Goal: Task Accomplishment & Management: Manage account settings

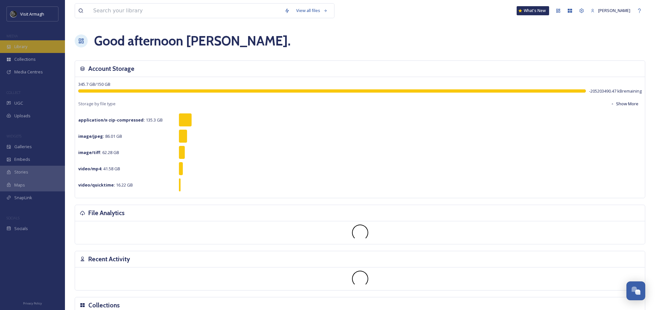
click at [23, 44] on span "Library" at bounding box center [20, 47] width 13 height 6
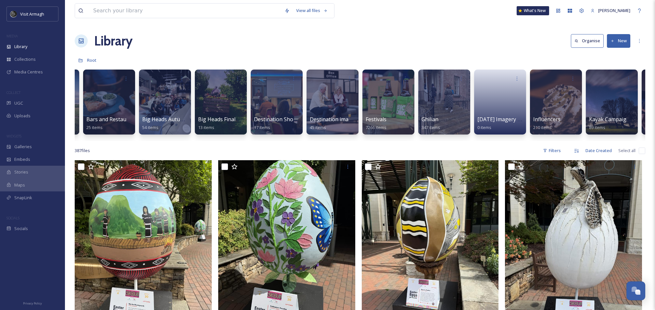
scroll to position [0, 217]
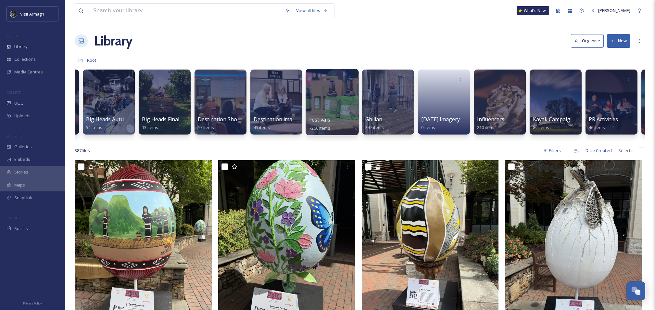
click at [324, 106] on div at bounding box center [332, 102] width 53 height 66
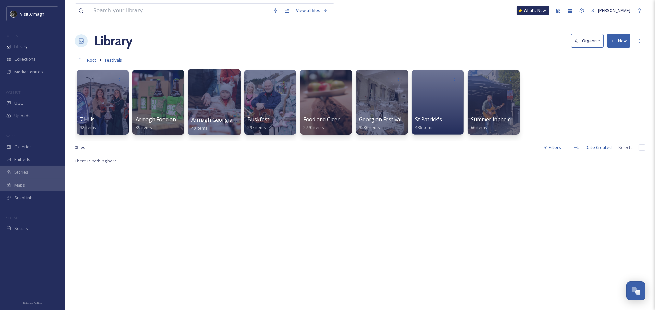
click at [214, 100] on div at bounding box center [214, 102] width 53 height 66
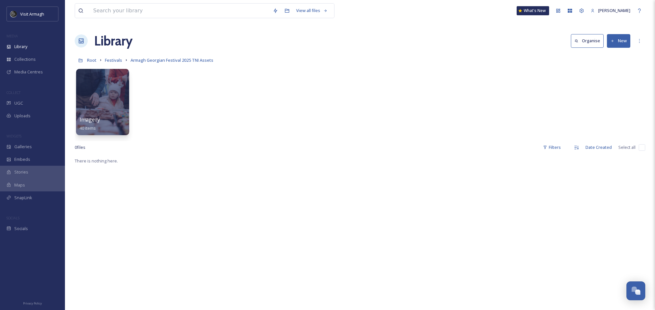
click at [110, 95] on div at bounding box center [102, 102] width 53 height 66
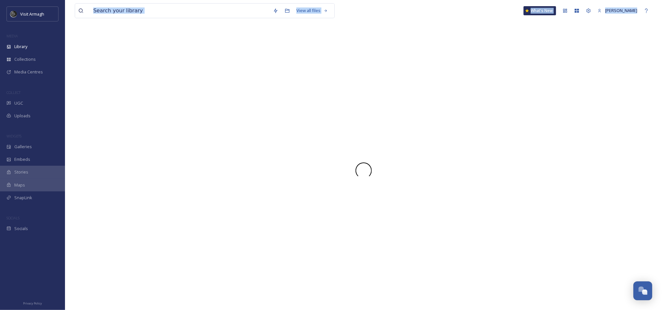
click at [110, 95] on div at bounding box center [363, 170] width 577 height 279
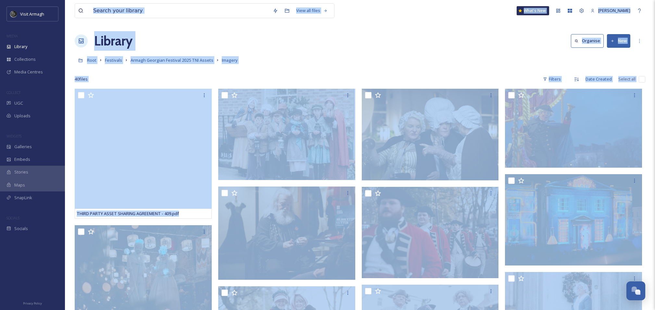
click at [449, 67] on div at bounding box center [360, 69] width 571 height 6
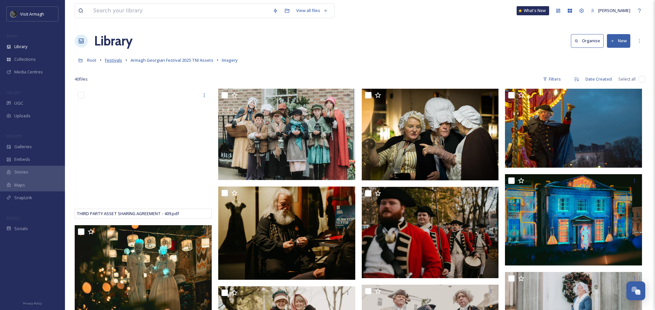
click at [111, 61] on span "Festivals" at bounding box center [113, 60] width 17 height 6
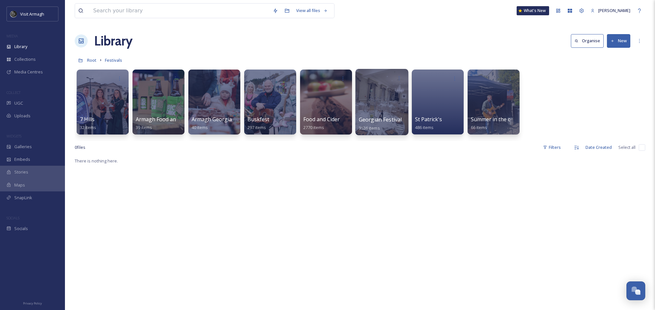
click at [380, 96] on div at bounding box center [381, 102] width 53 height 66
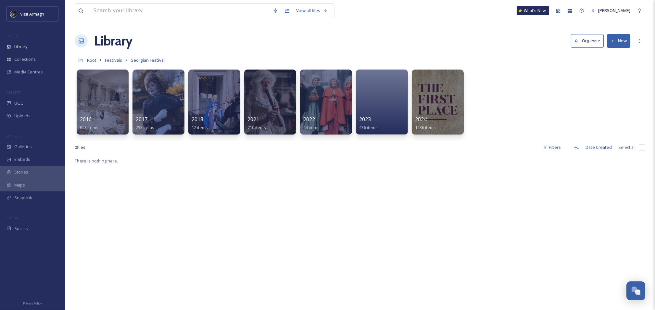
click at [618, 42] on button "New" at bounding box center [618, 40] width 23 height 13
click at [615, 81] on span "Folder" at bounding box center [611, 81] width 12 height 6
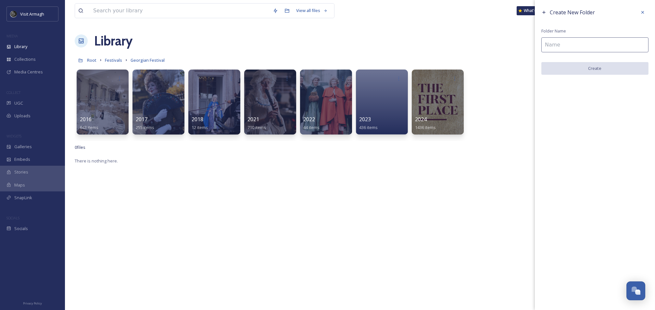
click at [556, 48] on input at bounding box center [595, 44] width 107 height 15
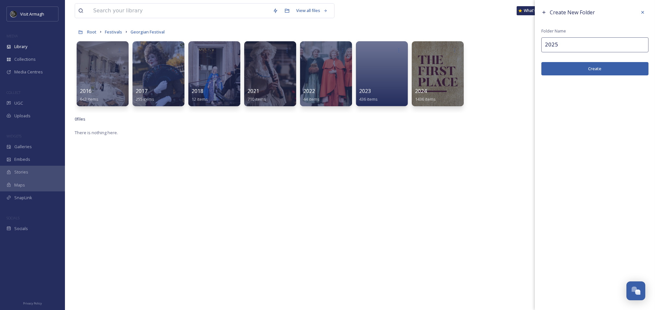
scroll to position [43, 0]
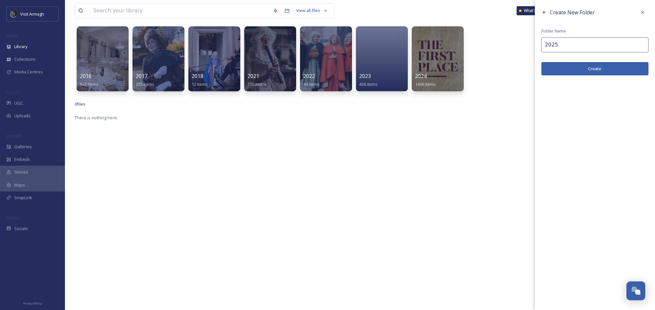
type input "2025"
click at [599, 69] on button "Create" at bounding box center [595, 68] width 107 height 13
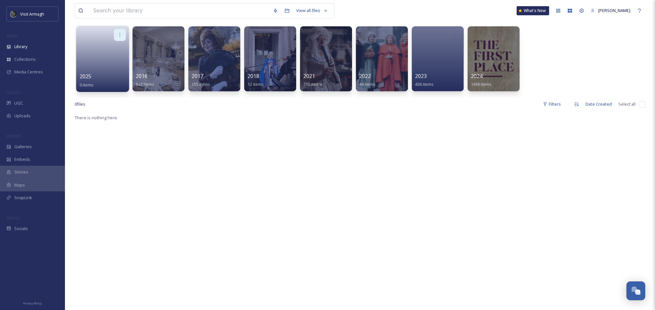
click at [117, 34] on div at bounding box center [120, 35] width 12 height 12
click at [96, 35] on div "Edit / Share Move to Folder Delete" at bounding box center [103, 35] width 46 height 12
click at [96, 39] on div at bounding box center [103, 35] width 46 height 12
click at [102, 64] on link at bounding box center [103, 57] width 46 height 32
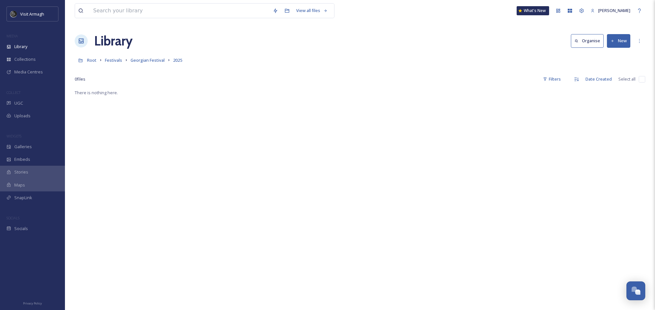
click at [621, 39] on button "New" at bounding box center [618, 40] width 23 height 13
click at [604, 80] on div "Folder" at bounding box center [612, 81] width 37 height 13
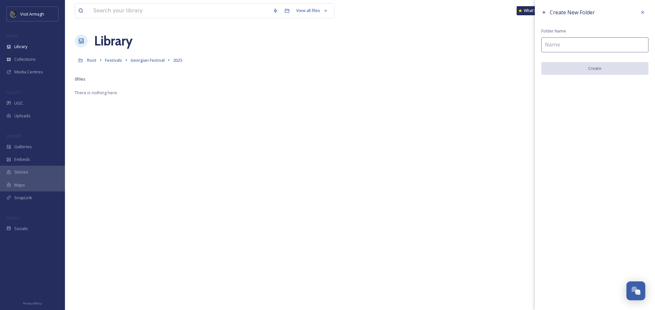
click at [580, 41] on input at bounding box center [595, 44] width 107 height 15
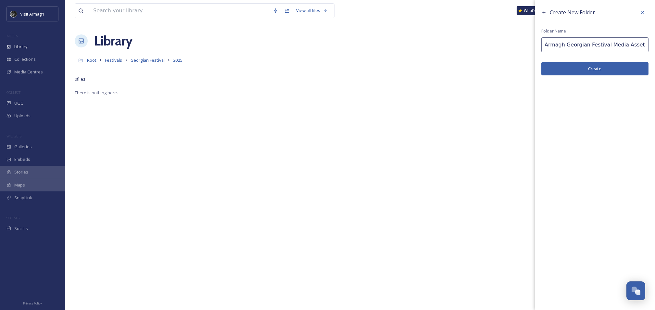
scroll to position [0, 3]
type input "Armagh Georgian Festival Media Assets 2025"
drag, startPoint x: 596, startPoint y: 66, endPoint x: 571, endPoint y: 65, distance: 25.4
click at [595, 67] on button "Create" at bounding box center [595, 68] width 107 height 13
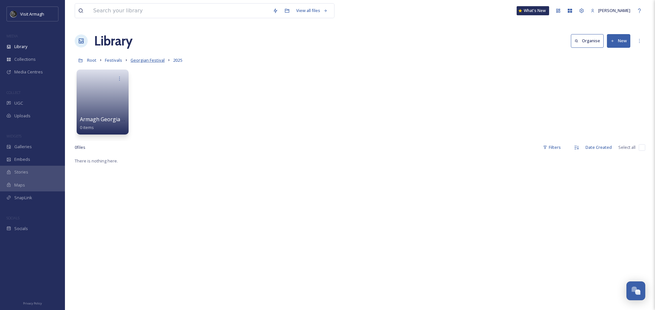
click at [158, 59] on span "Georgian Festival" at bounding box center [148, 60] width 34 height 6
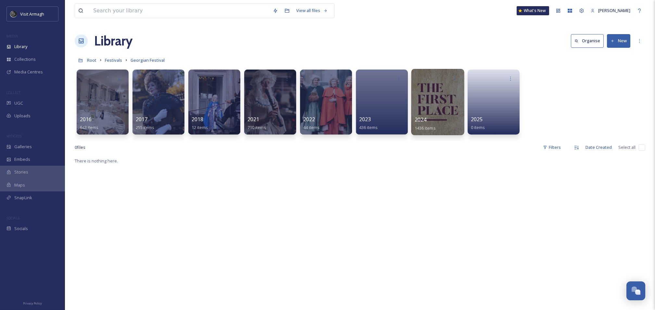
click at [425, 99] on div at bounding box center [437, 102] width 53 height 66
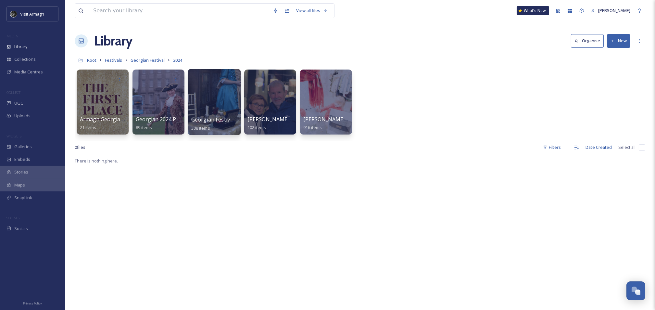
click at [211, 103] on div at bounding box center [214, 102] width 53 height 66
click at [321, 107] on div at bounding box center [326, 102] width 53 height 66
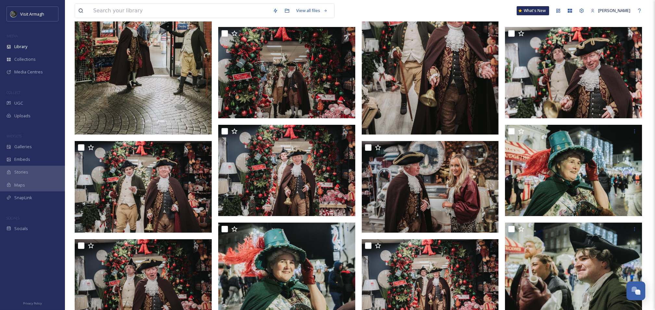
scroll to position [173, 0]
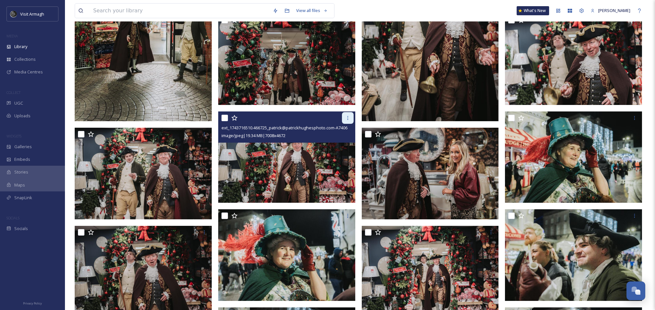
click at [350, 119] on icon at bounding box center [347, 117] width 5 height 5
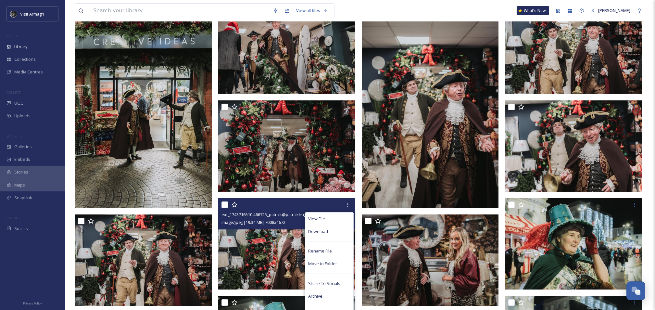
scroll to position [0, 0]
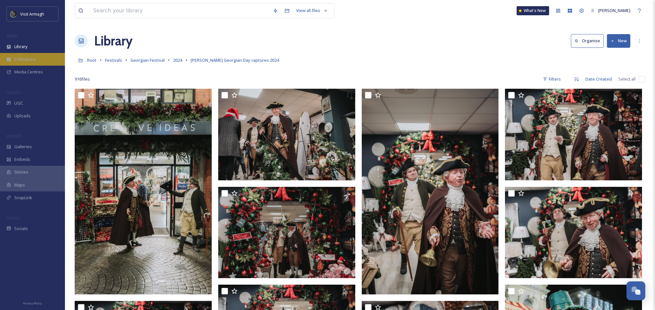
click at [11, 59] on icon at bounding box center [8, 59] width 5 height 5
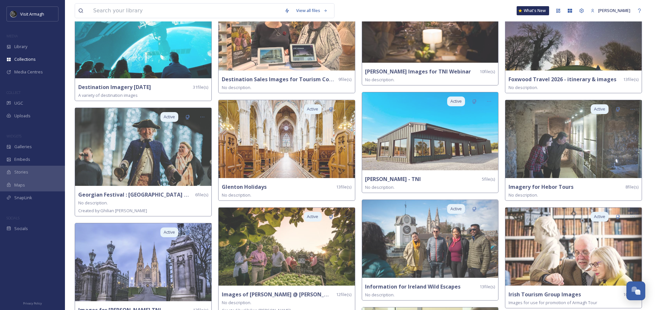
scroll to position [433, 0]
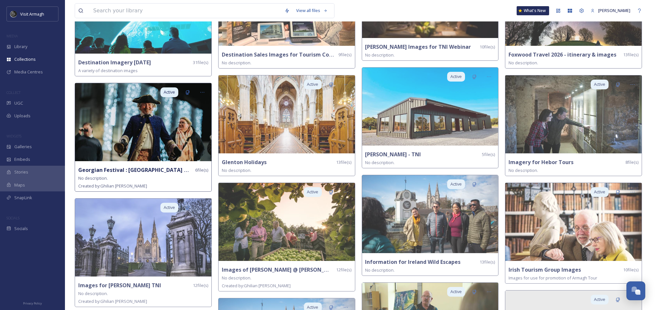
click at [165, 113] on img at bounding box center [143, 122] width 136 height 78
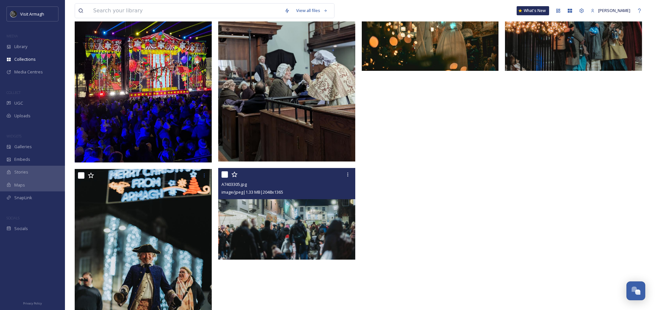
scroll to position [21, 0]
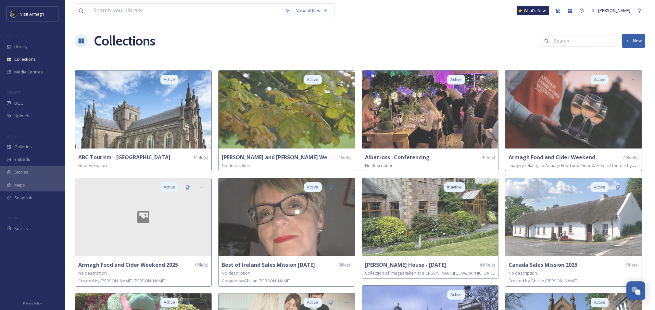
click at [631, 41] on button "New" at bounding box center [633, 40] width 23 height 13
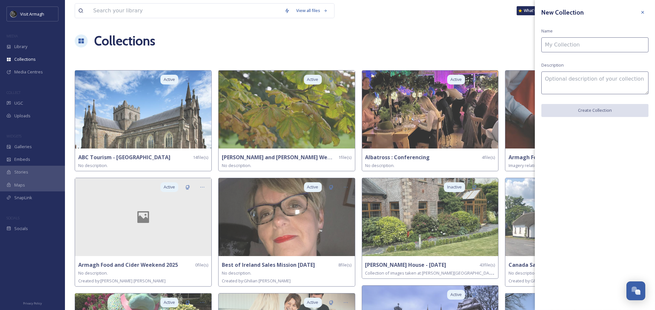
click at [568, 48] on input at bounding box center [595, 44] width 107 height 15
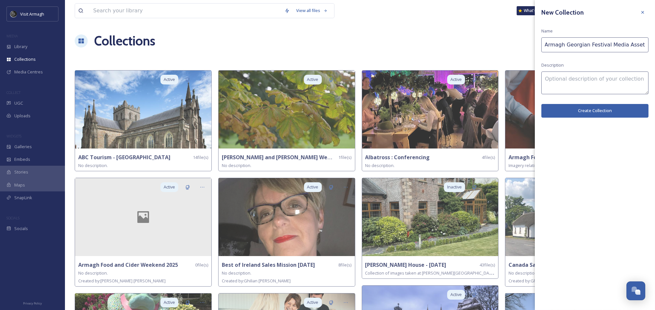
scroll to position [0, 3]
type input "Armagh Georgian Festival Media Assets 2025"
click at [570, 73] on textarea at bounding box center [595, 82] width 107 height 23
type textarea "A variety of promotional imagery for use relating to Armagh Georgian Festival 2…"
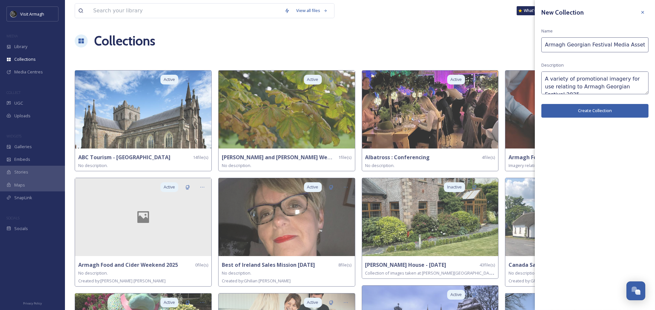
click at [578, 112] on button "Create Collection" at bounding box center [595, 110] width 107 height 13
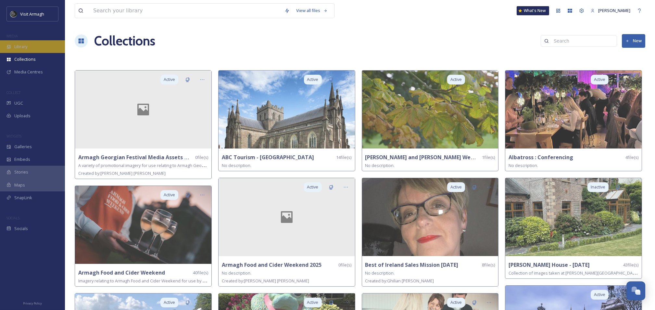
click at [22, 51] on div "Library" at bounding box center [32, 46] width 65 height 13
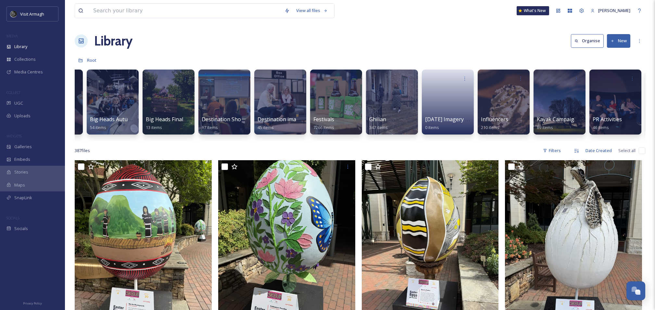
scroll to position [0, 217]
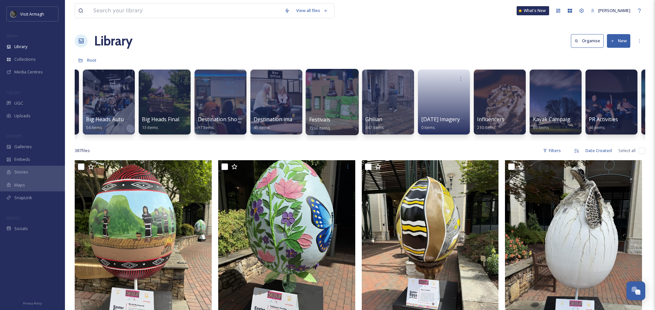
click at [320, 109] on div at bounding box center [332, 102] width 53 height 66
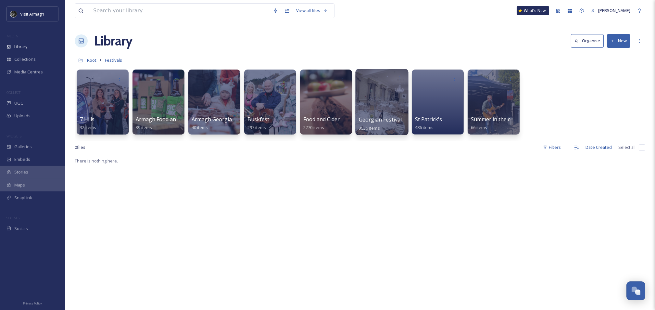
click at [392, 100] on div at bounding box center [381, 102] width 53 height 66
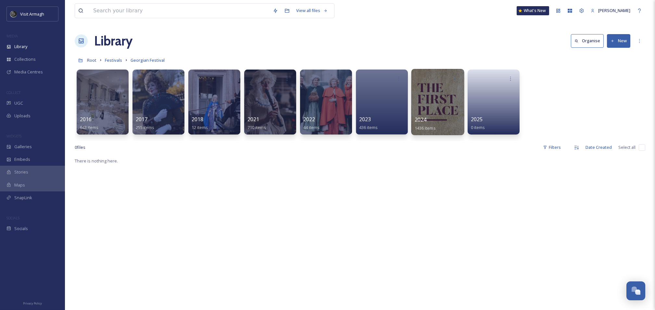
click at [428, 110] on div at bounding box center [437, 102] width 53 height 66
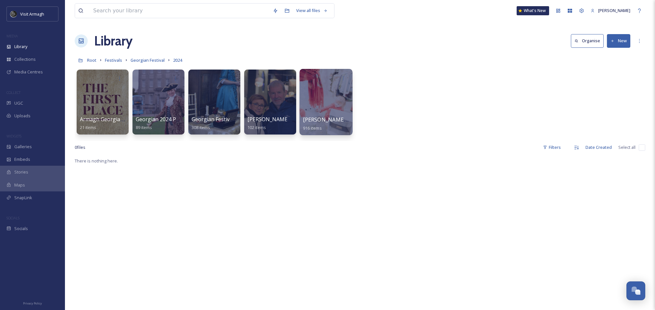
click at [317, 107] on div at bounding box center [326, 102] width 53 height 66
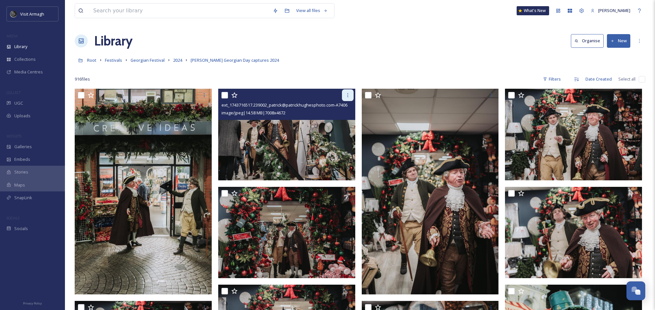
click at [345, 96] on icon at bounding box center [347, 95] width 5 height 5
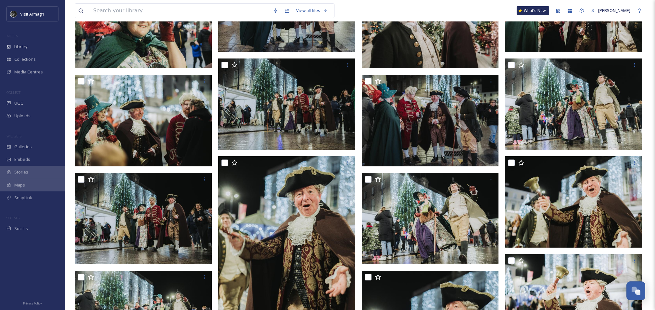
scroll to position [606, 0]
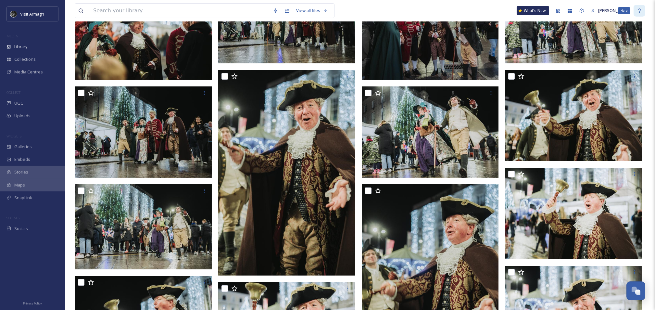
click at [637, 11] on div "Help" at bounding box center [640, 11] width 12 height 12
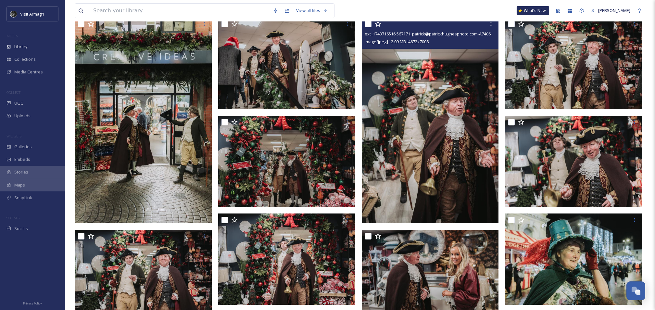
scroll to position [86, 0]
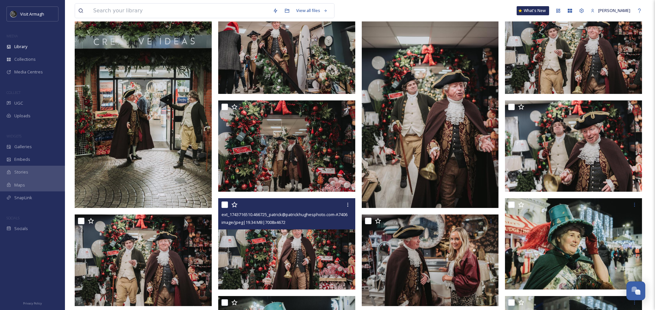
click at [222, 204] on input "checkbox" at bounding box center [225, 204] width 6 height 6
checkbox input "true"
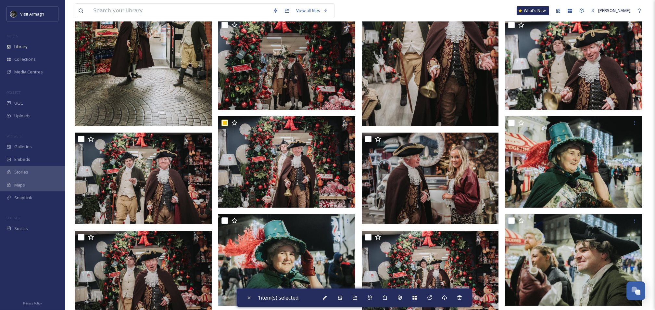
scroll to position [173, 0]
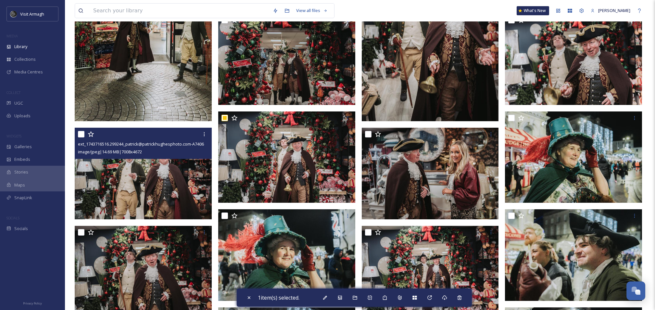
click at [78, 134] on input "checkbox" at bounding box center [81, 134] width 6 height 6
checkbox input "true"
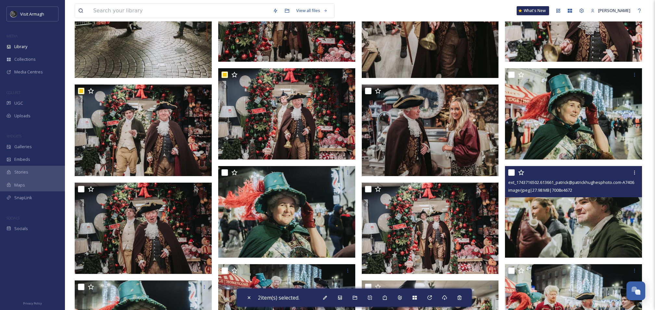
scroll to position [260, 0]
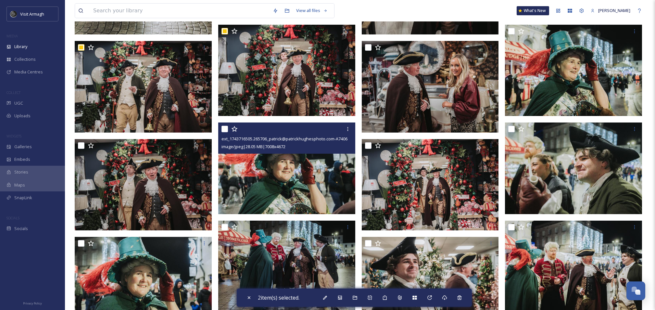
click at [226, 127] on input "checkbox" at bounding box center [225, 129] width 6 height 6
checkbox input "true"
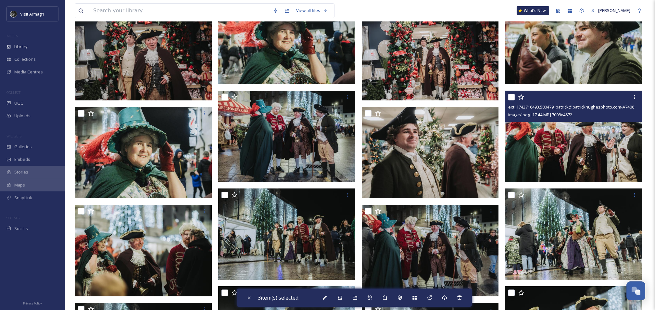
scroll to position [433, 0]
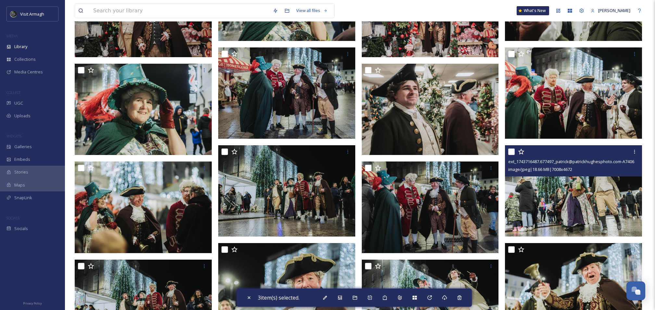
click at [515, 152] on div at bounding box center [574, 152] width 132 height 12
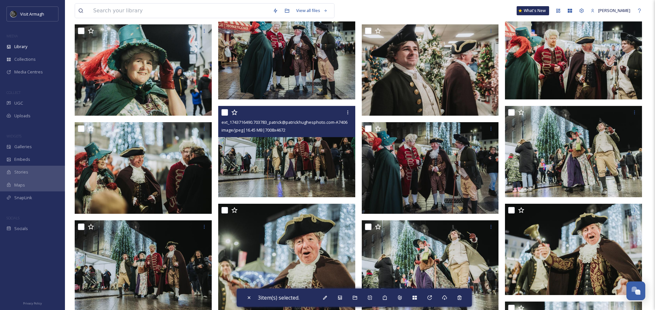
scroll to position [563, 0]
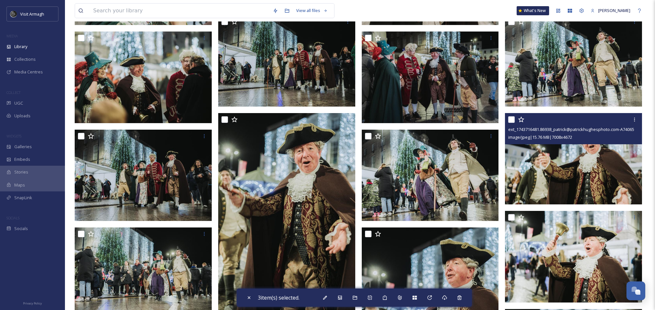
click at [508, 120] on input "checkbox" at bounding box center [511, 119] width 6 height 6
checkbox input "true"
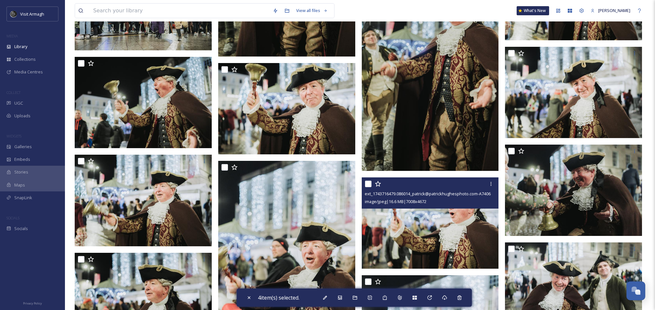
scroll to position [910, 0]
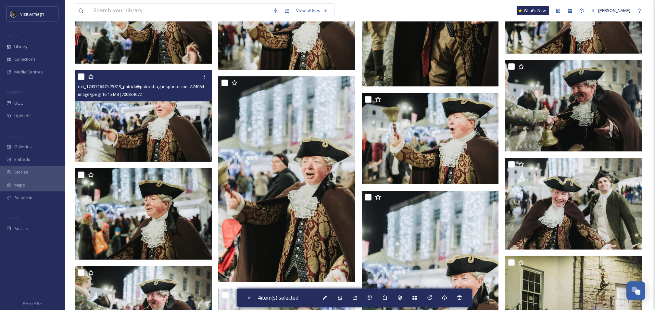
click at [81, 78] on input "checkbox" at bounding box center [81, 76] width 6 height 6
checkbox input "true"
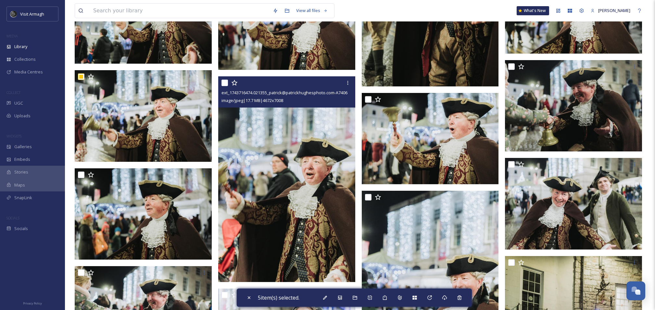
click at [224, 82] on input "checkbox" at bounding box center [225, 83] width 6 height 6
checkbox input "true"
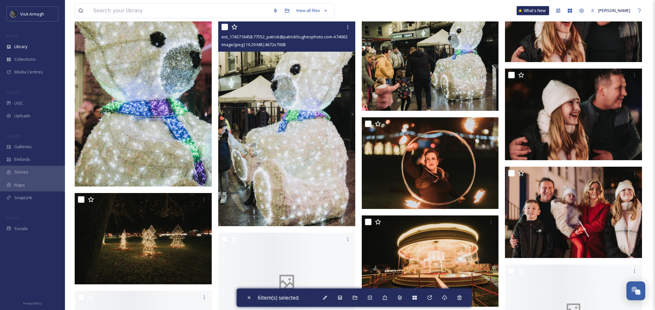
scroll to position [1516, 0]
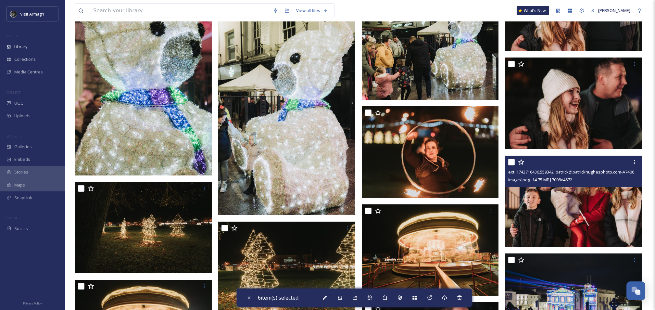
click at [513, 164] on input "checkbox" at bounding box center [511, 162] width 6 height 6
checkbox input "true"
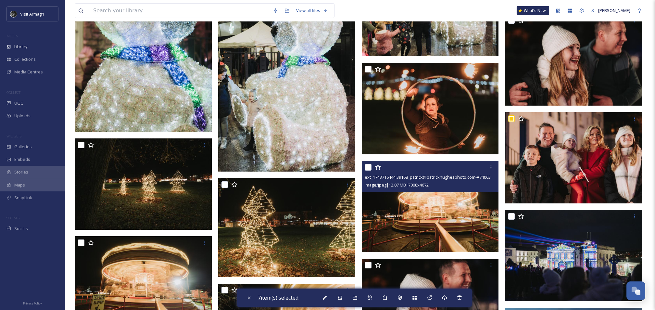
scroll to position [1646, 0]
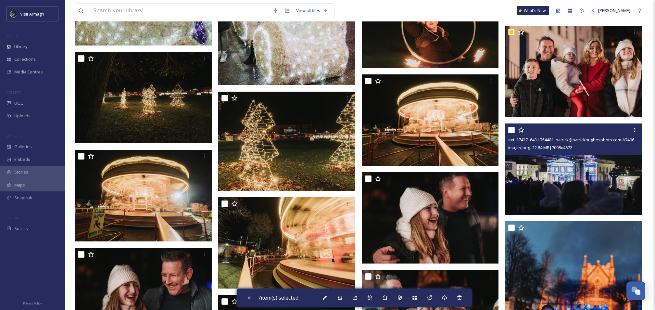
click at [508, 131] on div "ext_1743716431.754481_patrick@patrickhughesphoto.com-A7406112.jpg image/jpeg | …" at bounding box center [573, 138] width 137 height 31
click at [512, 130] on input "checkbox" at bounding box center [511, 130] width 6 height 6
checkbox input "true"
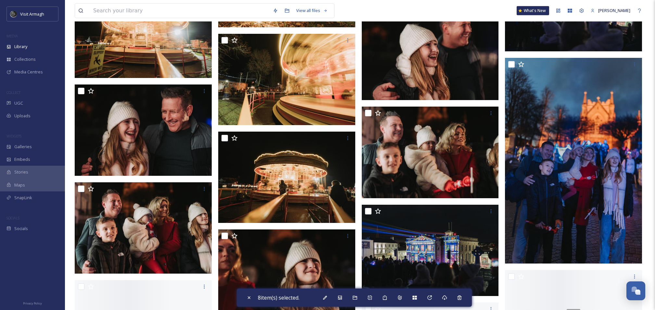
scroll to position [1820, 0]
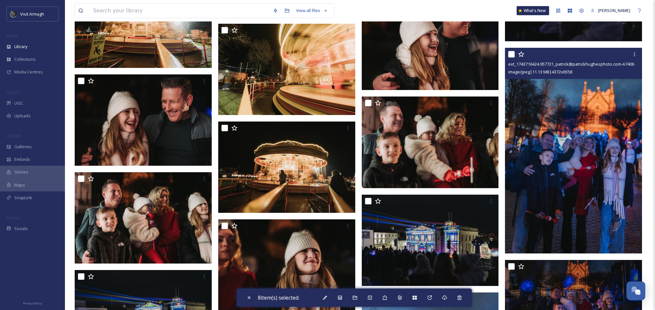
click at [512, 55] on input "checkbox" at bounding box center [511, 54] width 6 height 6
checkbox input "true"
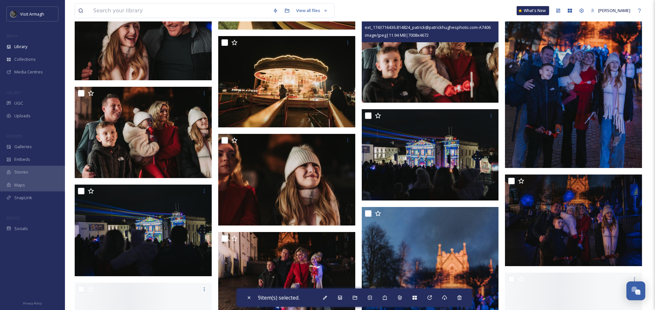
scroll to position [1906, 0]
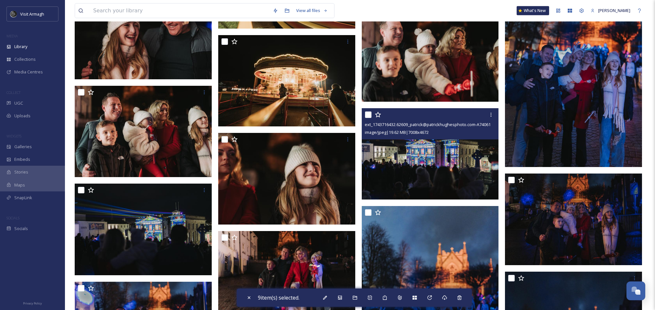
click at [367, 114] on input "checkbox" at bounding box center [368, 114] width 6 height 6
checkbox input "true"
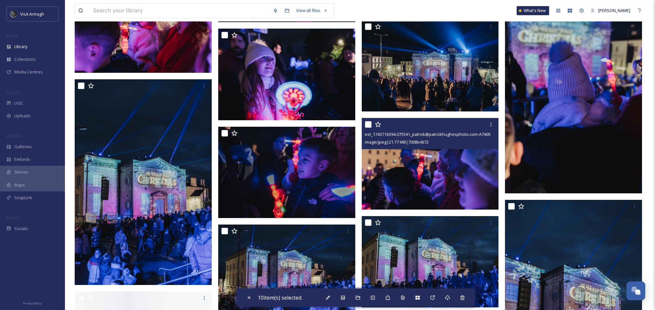
scroll to position [2599, 0]
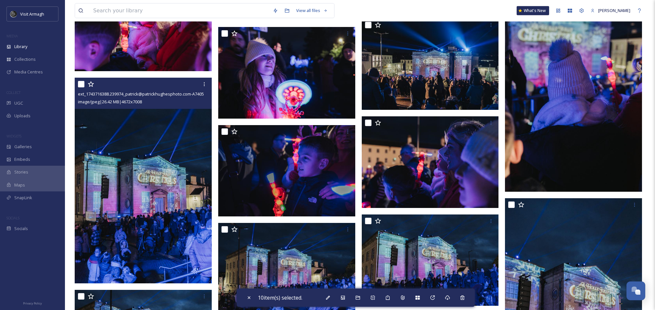
click at [84, 87] on div at bounding box center [144, 84] width 132 height 12
click at [83, 85] on input "checkbox" at bounding box center [81, 84] width 6 height 6
checkbox input "true"
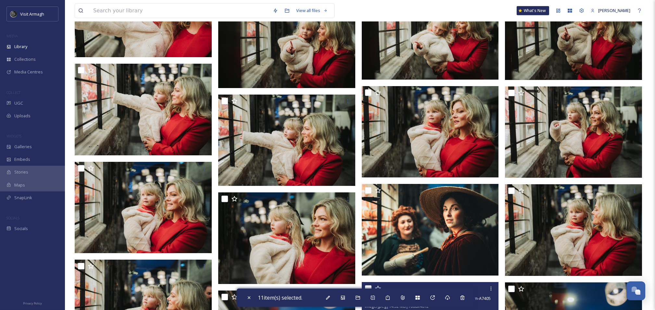
scroll to position [3206, 0]
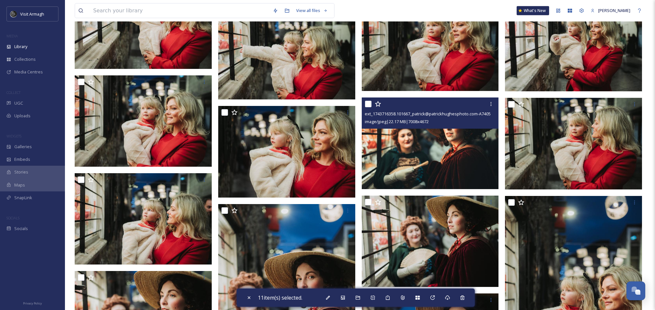
click at [372, 105] on div at bounding box center [431, 104] width 132 height 12
click at [370, 105] on input "checkbox" at bounding box center [368, 104] width 6 height 6
checkbox input "true"
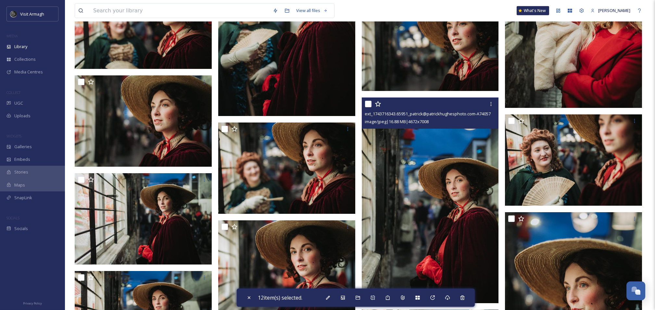
scroll to position [3509, 0]
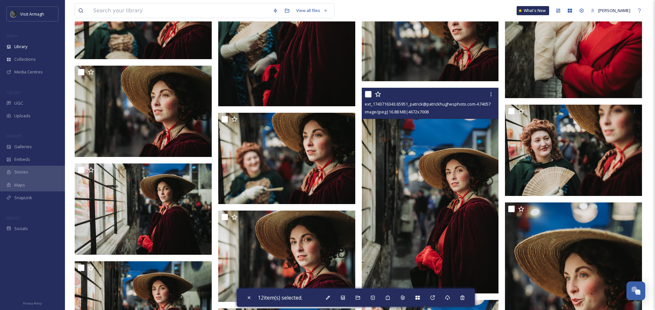
click at [368, 95] on input "checkbox" at bounding box center [368, 94] width 6 height 6
checkbox input "true"
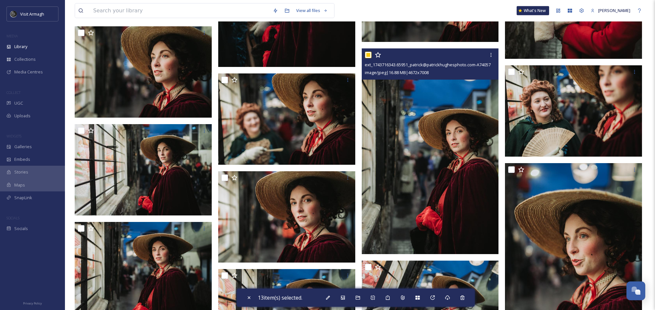
scroll to position [3595, 0]
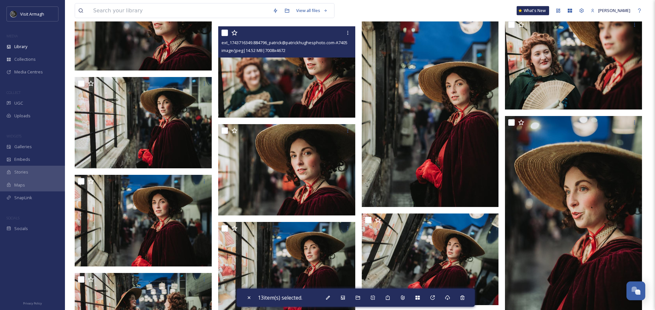
click at [224, 31] on input "checkbox" at bounding box center [225, 33] width 6 height 6
checkbox input "true"
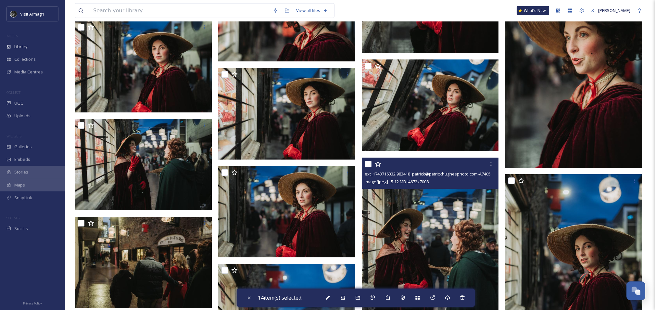
scroll to position [3812, 0]
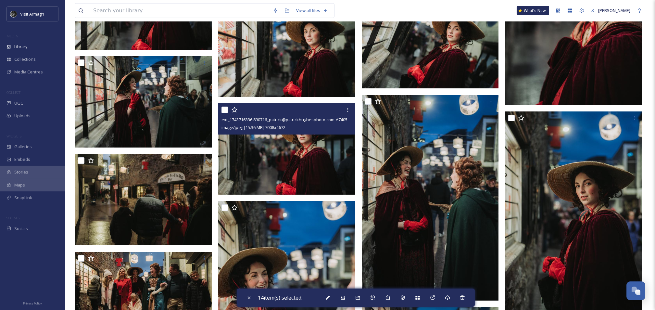
click at [226, 109] on input "checkbox" at bounding box center [225, 110] width 6 height 6
checkbox input "true"
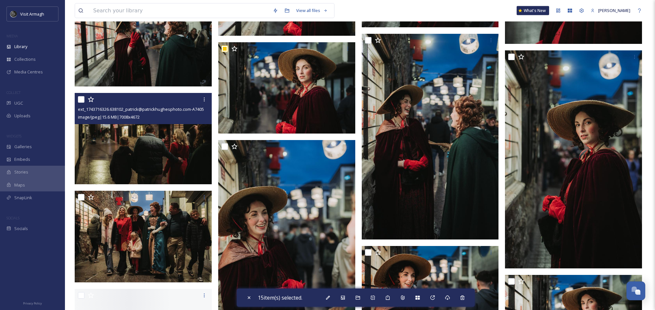
scroll to position [3899, 0]
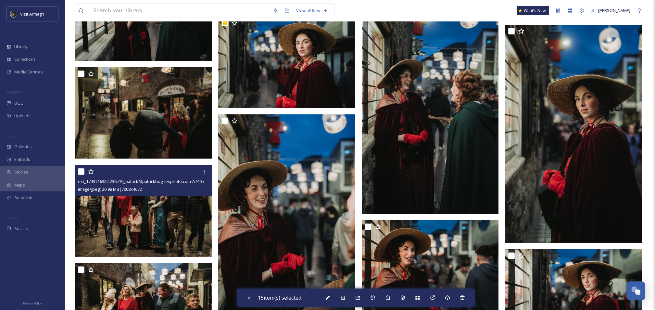
click at [80, 174] on input "checkbox" at bounding box center [81, 171] width 6 height 6
checkbox input "true"
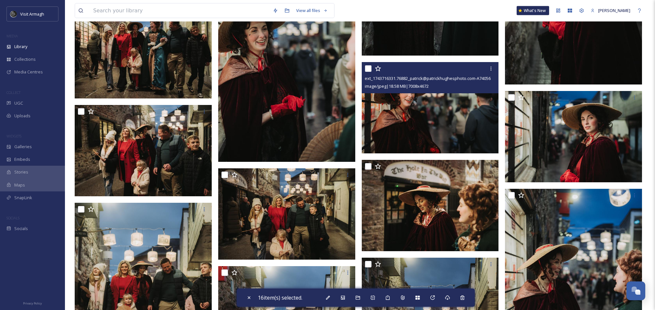
scroll to position [4072, 0]
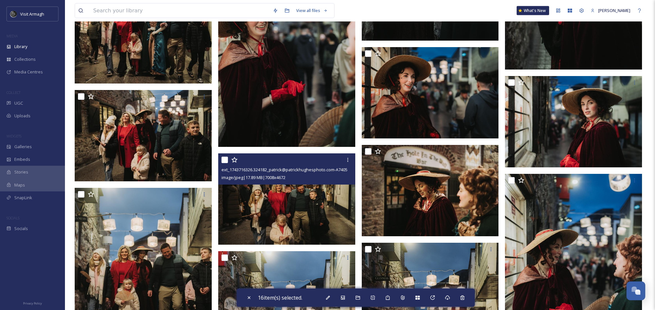
click at [225, 162] on input "checkbox" at bounding box center [225, 160] width 6 height 6
checkbox input "true"
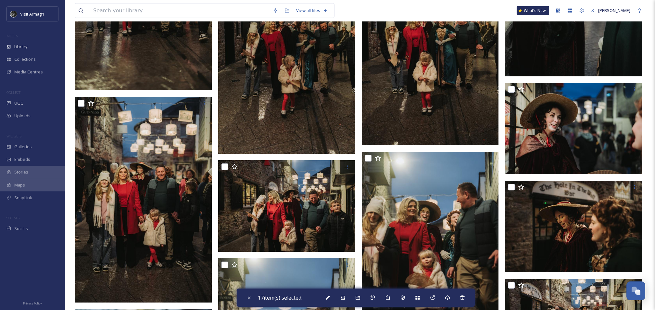
scroll to position [4462, 0]
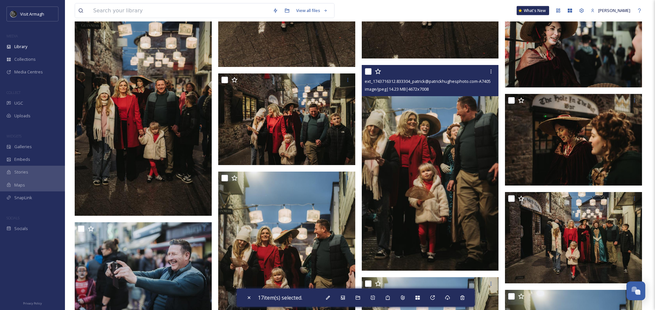
click at [366, 73] on input "checkbox" at bounding box center [368, 71] width 6 height 6
checkbox input "true"
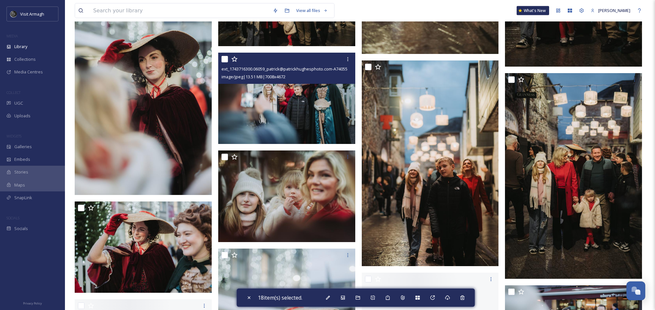
scroll to position [4895, 0]
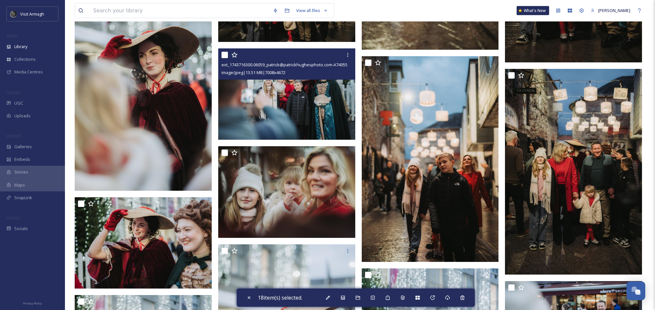
click at [225, 57] on input "checkbox" at bounding box center [225, 55] width 6 height 6
checkbox input "true"
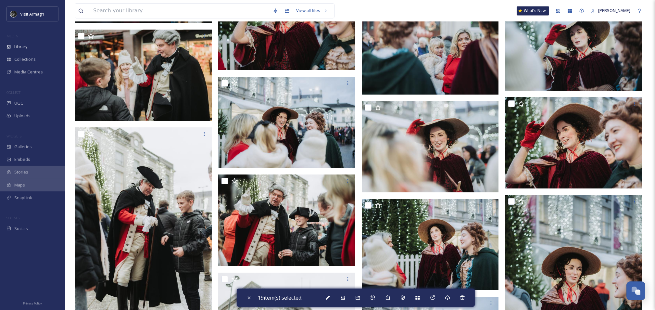
scroll to position [5415, 0]
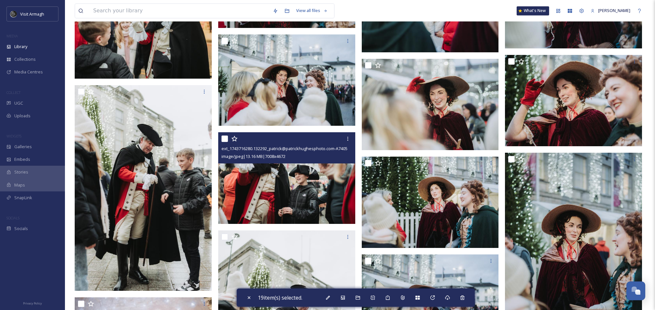
click at [226, 140] on input "checkbox" at bounding box center [225, 138] width 6 height 6
checkbox input "true"
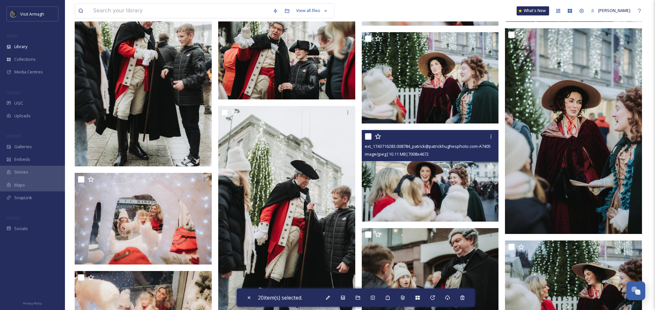
scroll to position [5589, 0]
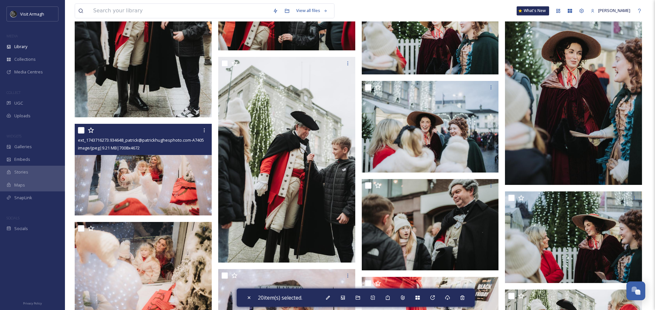
click at [83, 132] on input "checkbox" at bounding box center [81, 130] width 6 height 6
checkbox input "true"
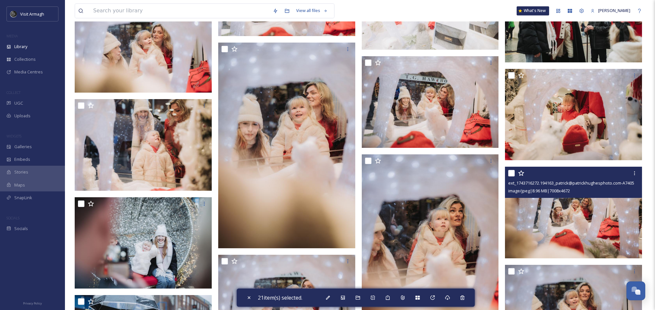
scroll to position [5935, 0]
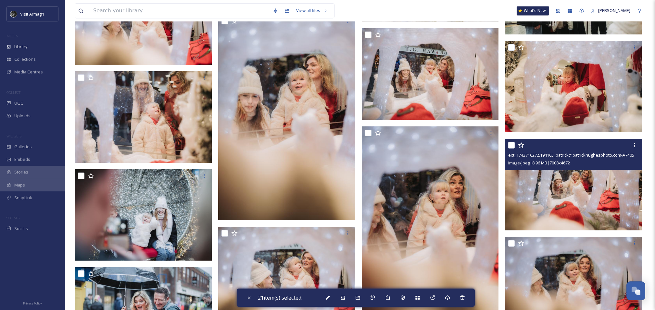
click at [512, 143] on input "checkbox" at bounding box center [511, 145] width 6 height 6
checkbox input "true"
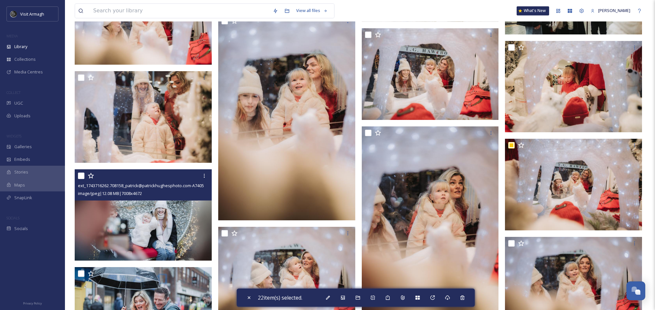
click at [79, 175] on input "checkbox" at bounding box center [81, 176] width 6 height 6
checkbox input "true"
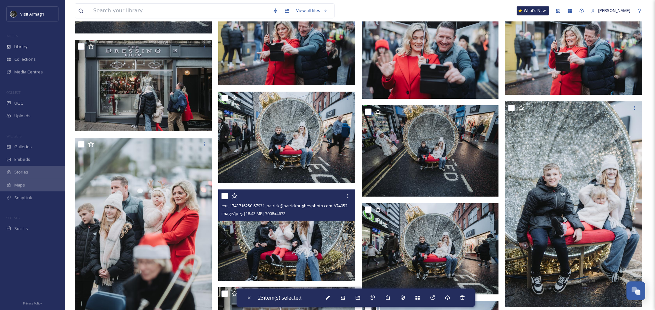
scroll to position [6498, 0]
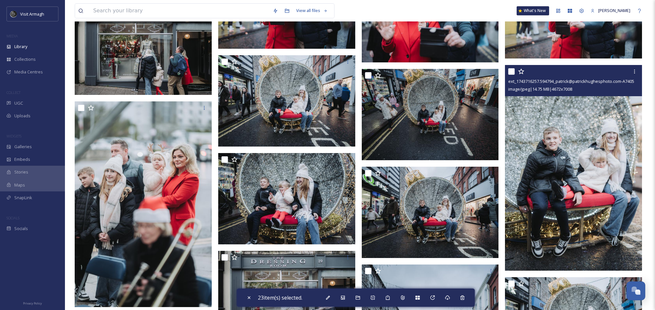
click at [513, 73] on input "checkbox" at bounding box center [511, 71] width 6 height 6
checkbox input "true"
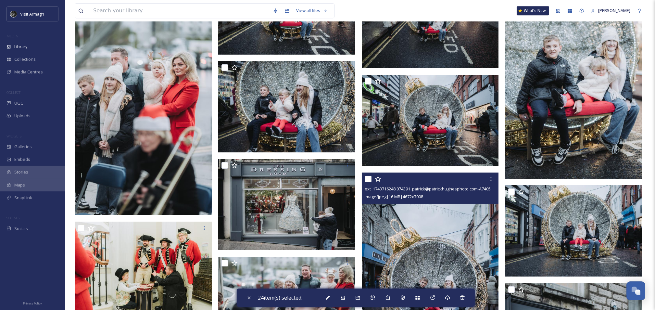
scroll to position [6628, 0]
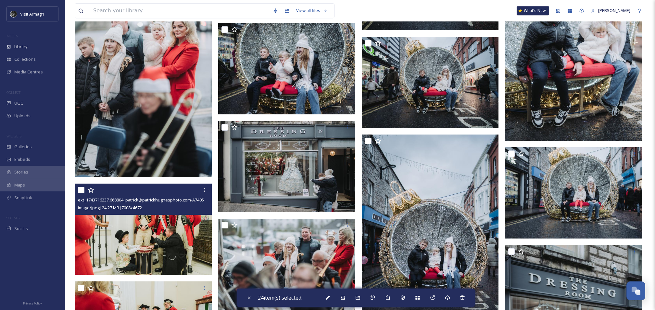
click at [82, 191] on input "checkbox" at bounding box center [81, 190] width 6 height 6
checkbox input "true"
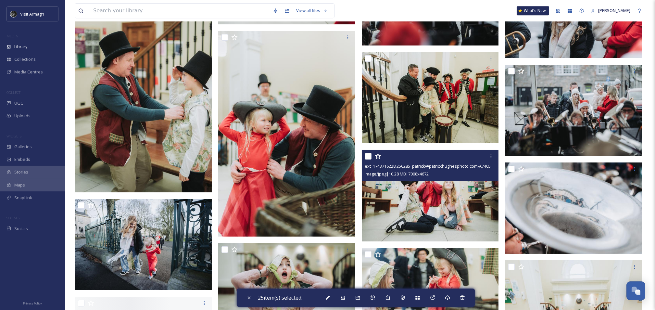
scroll to position [7148, 0]
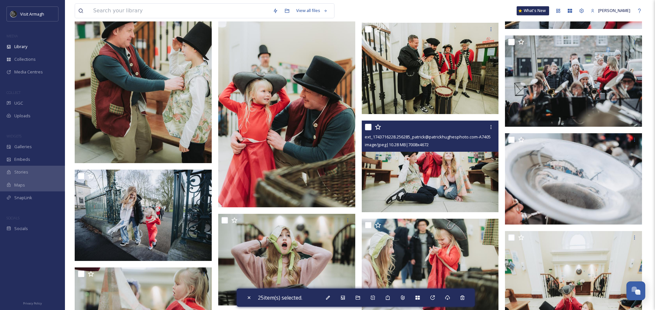
click at [366, 126] on input "checkbox" at bounding box center [368, 127] width 6 height 6
checkbox input "true"
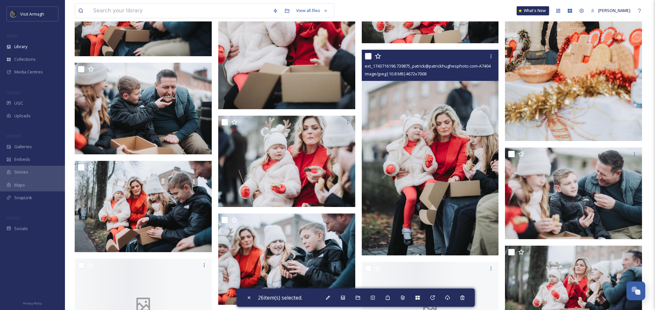
scroll to position [8144, 0]
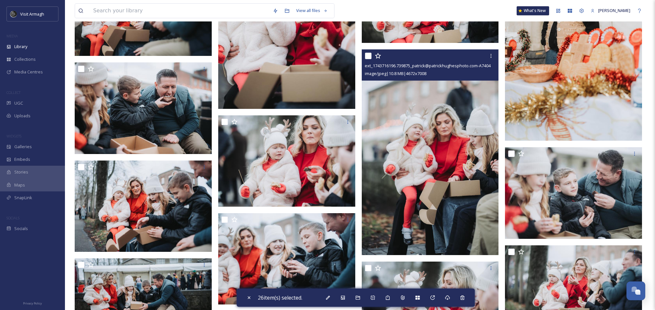
click at [369, 57] on input "checkbox" at bounding box center [368, 56] width 6 height 6
checkbox input "true"
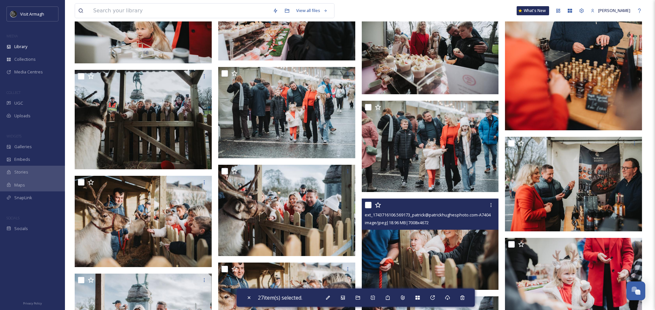
scroll to position [9964, 0]
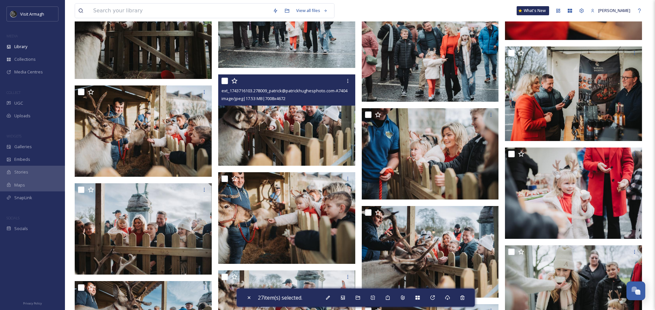
click at [225, 80] on input "checkbox" at bounding box center [225, 81] width 6 height 6
checkbox input "true"
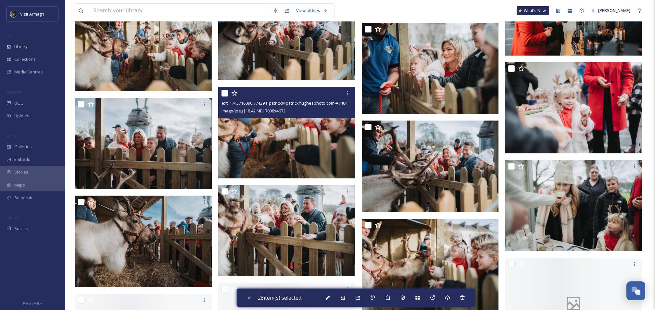
scroll to position [10051, 0]
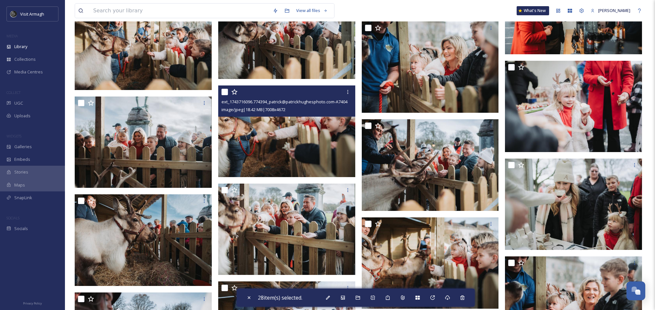
click at [224, 92] on input "checkbox" at bounding box center [225, 92] width 6 height 6
checkbox input "true"
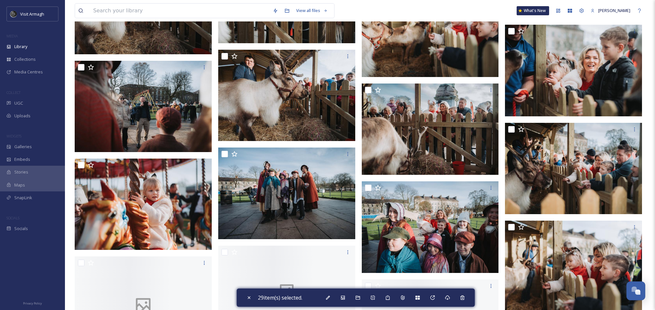
scroll to position [10354, 0]
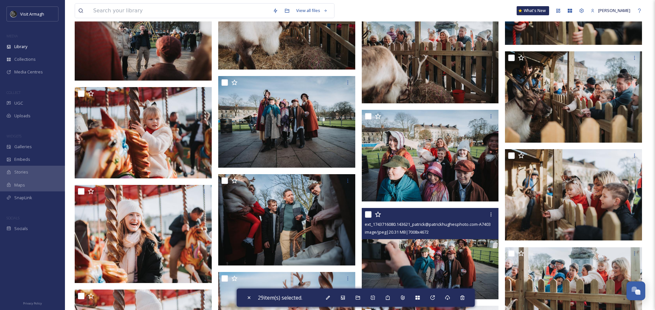
click at [369, 215] on input "checkbox" at bounding box center [368, 214] width 6 height 6
checkbox input "true"
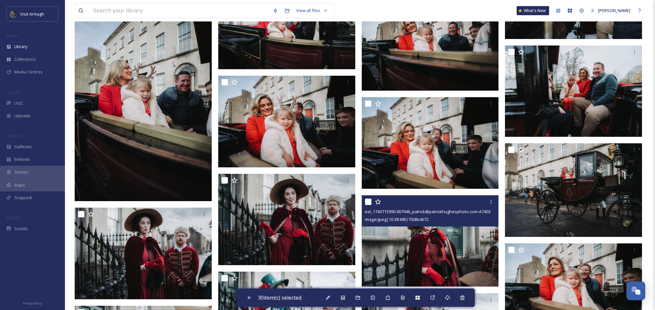
scroll to position [12087, 0]
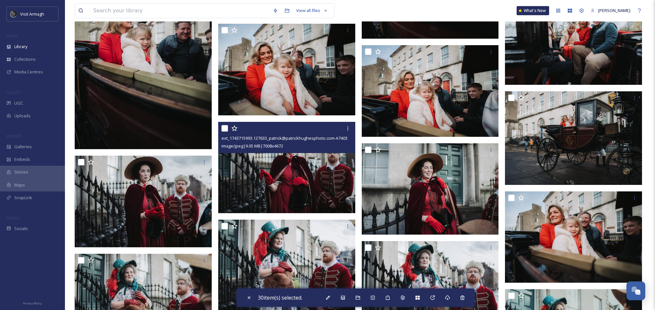
click at [225, 128] on input "checkbox" at bounding box center [225, 128] width 6 height 6
checkbox input "true"
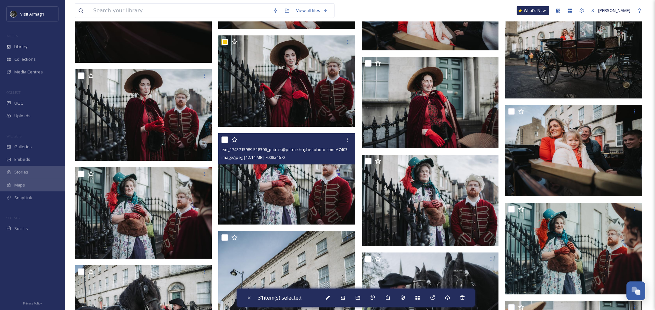
scroll to position [12260, 0]
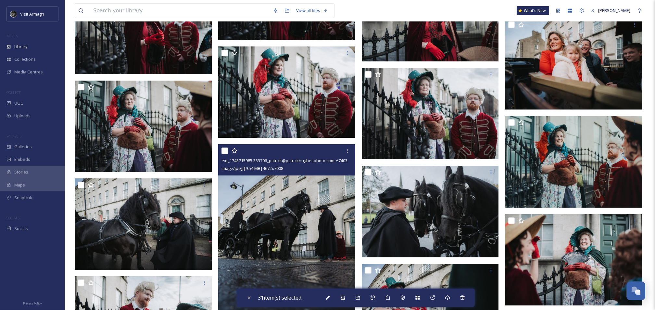
click at [224, 151] on input "checkbox" at bounding box center [225, 151] width 6 height 6
checkbox input "true"
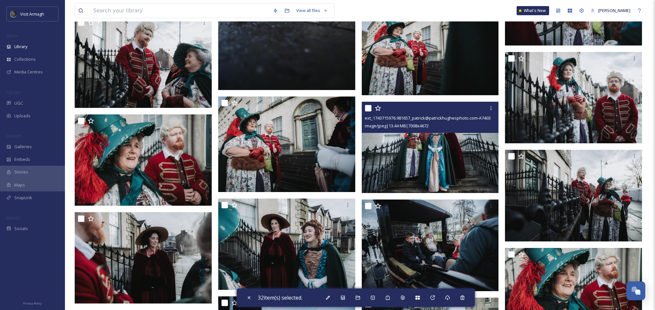
scroll to position [12563, 0]
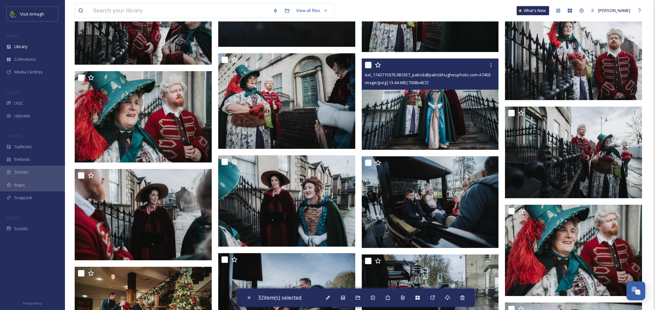
click at [368, 67] on input "checkbox" at bounding box center [368, 65] width 6 height 6
checkbox input "true"
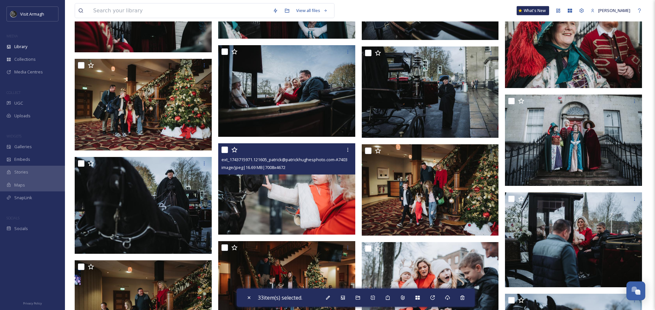
scroll to position [12737, 0]
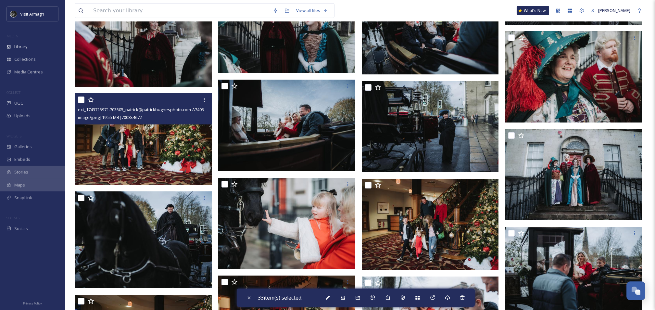
click at [81, 99] on input "checkbox" at bounding box center [81, 99] width 6 height 6
checkbox input "true"
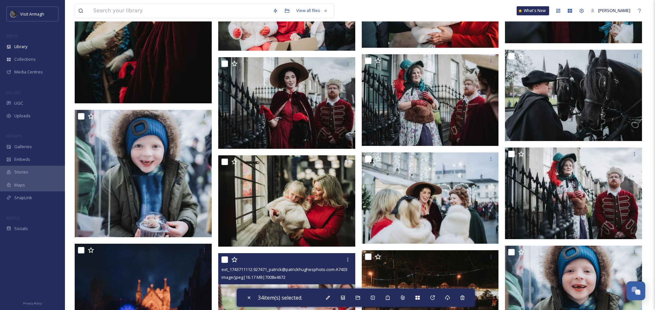
scroll to position [16332, 0]
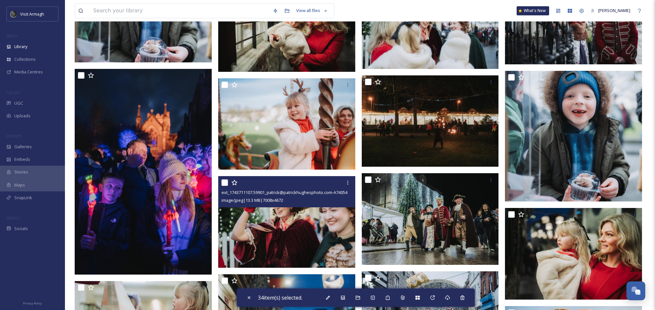
click at [225, 184] on input "checkbox" at bounding box center [225, 182] width 6 height 6
checkbox input "true"
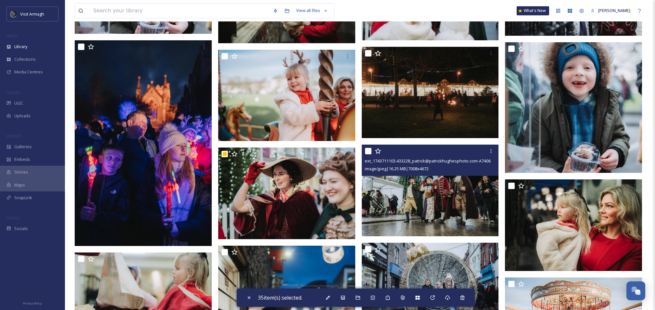
scroll to position [16376, 0]
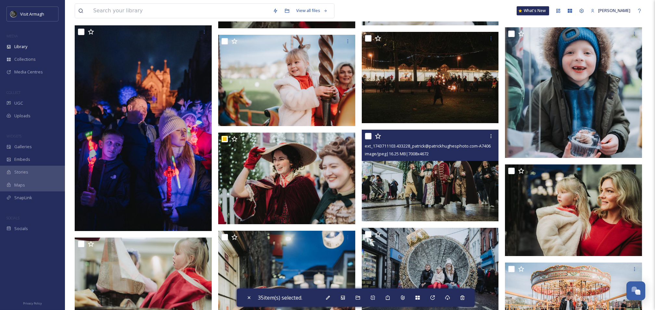
click at [369, 136] on input "checkbox" at bounding box center [368, 136] width 6 height 6
checkbox input "true"
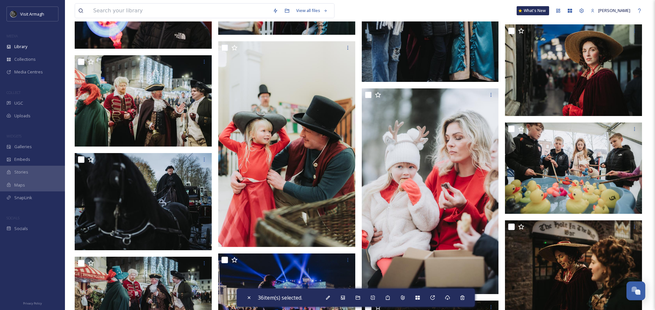
scroll to position [19354, 0]
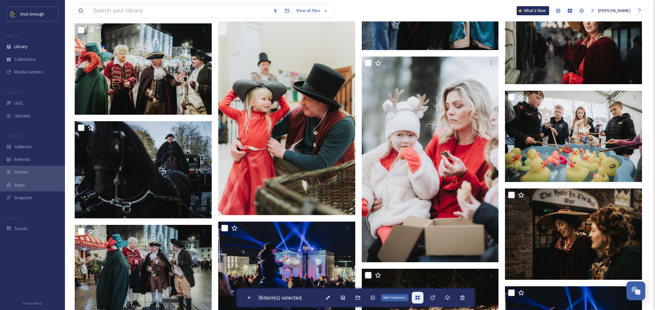
click at [420, 297] on icon at bounding box center [418, 298] width 4 height 4
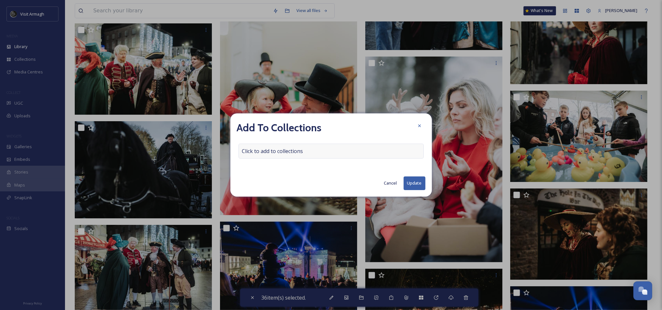
click at [281, 152] on span "Click to add to collections" at bounding box center [272, 151] width 61 height 8
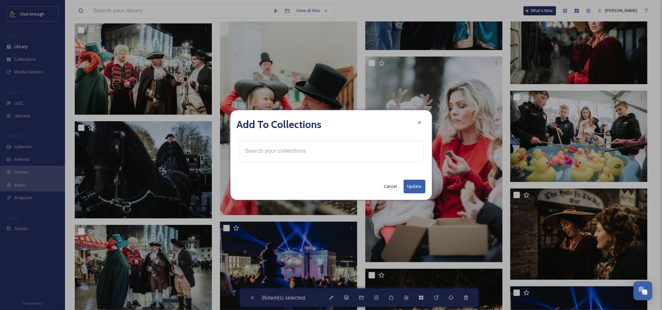
click at [280, 153] on input at bounding box center [277, 151] width 71 height 14
type input "\"
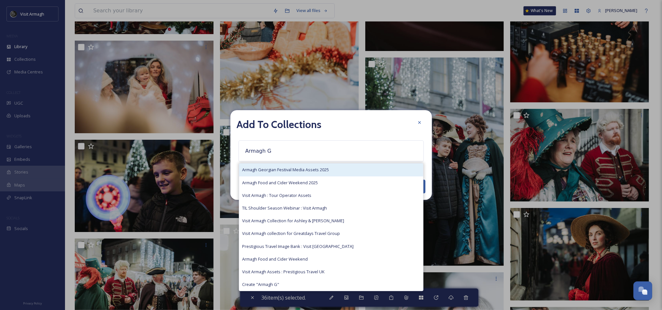
type input "Armagh G"
click at [282, 173] on span "Armagh Georgian Festival Media Assets 2025" at bounding box center [285, 170] width 87 height 6
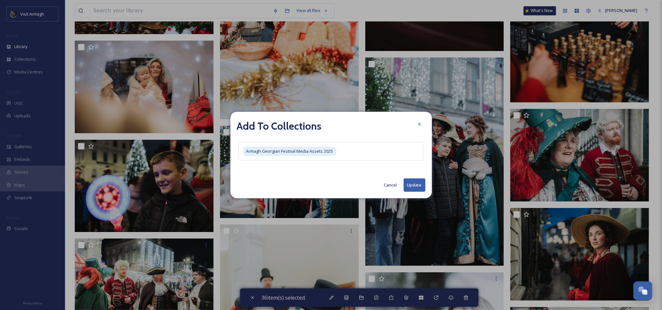
click at [416, 185] on button "Update" at bounding box center [415, 184] width 22 height 13
checkbox input "false"
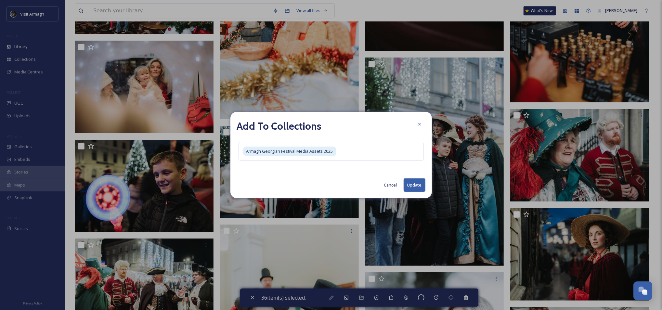
checkbox input "false"
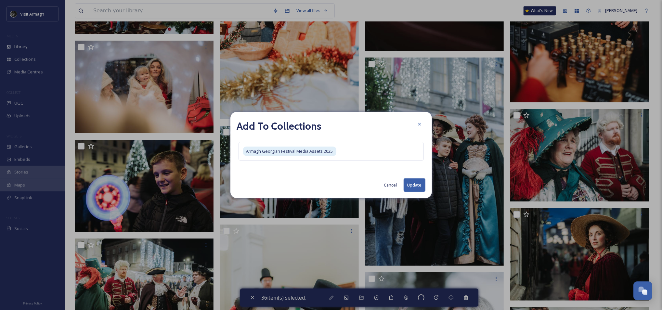
checkbox input "false"
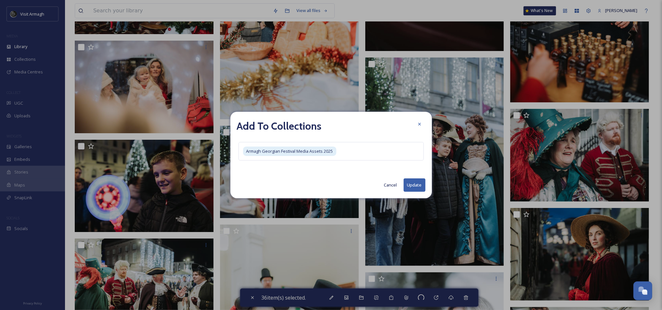
checkbox input "false"
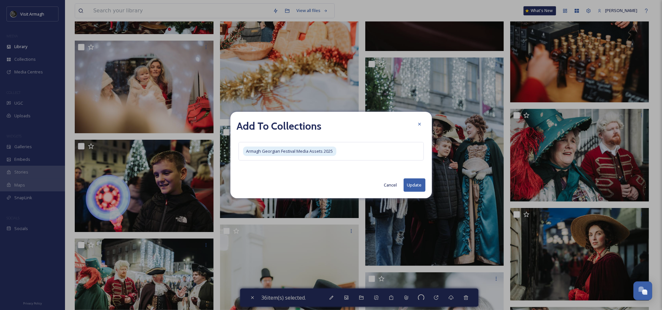
checkbox input "false"
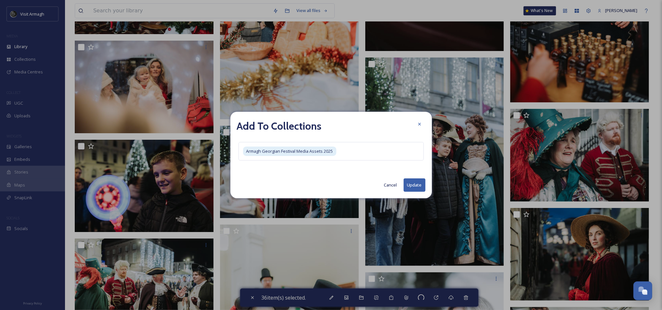
checkbox input "false"
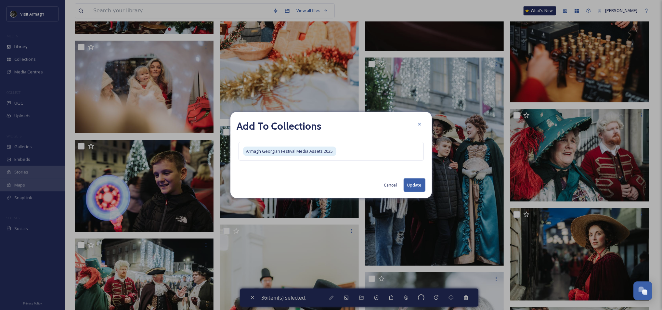
checkbox input "false"
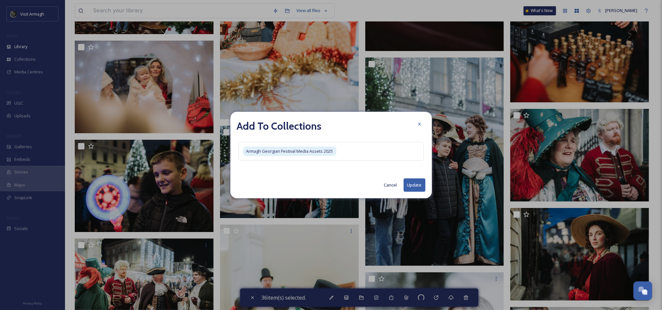
checkbox input "false"
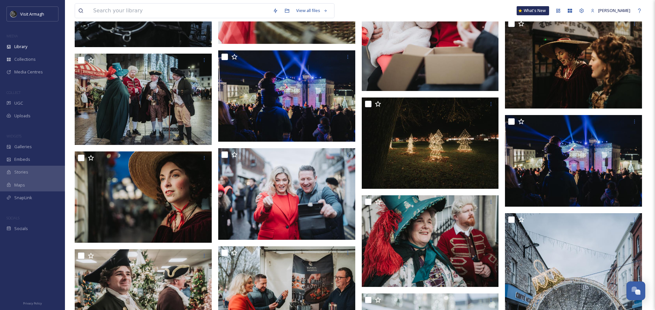
scroll to position [19527, 0]
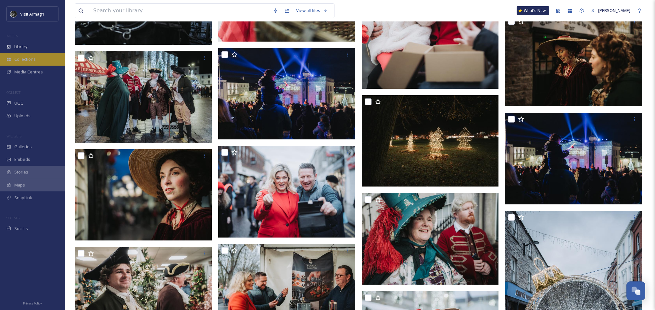
click at [31, 63] on div "Collections" at bounding box center [32, 59] width 65 height 13
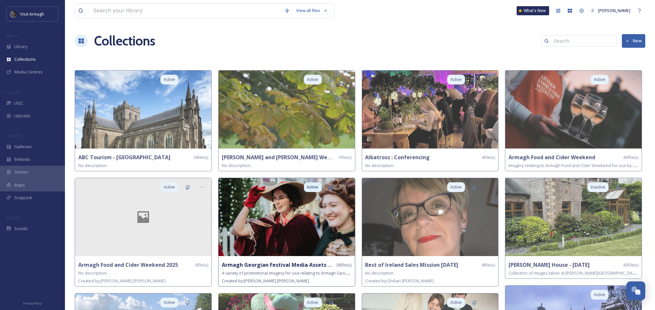
click at [288, 211] on img at bounding box center [287, 217] width 136 height 78
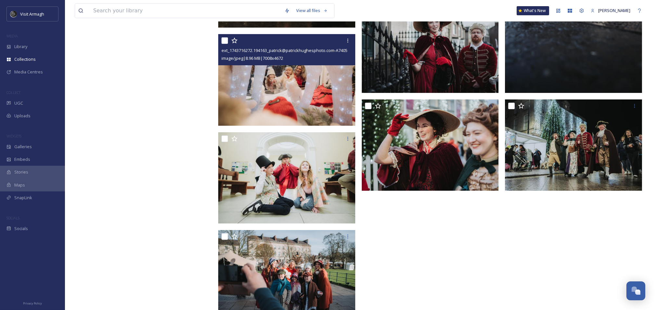
scroll to position [1131, 0]
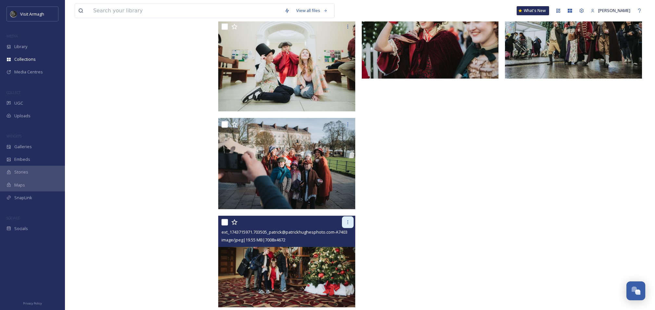
click at [348, 223] on icon at bounding box center [347, 222] width 5 height 5
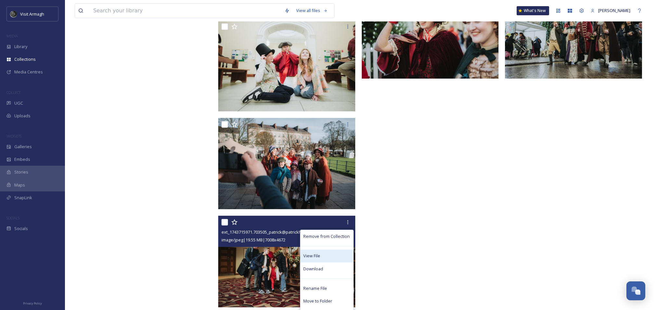
click at [327, 256] on div "View File" at bounding box center [327, 256] width 53 height 13
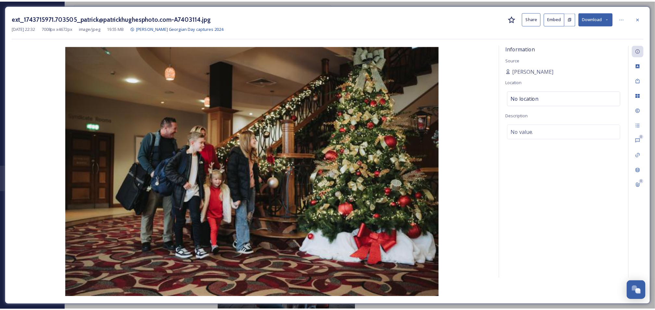
scroll to position [1048, 0]
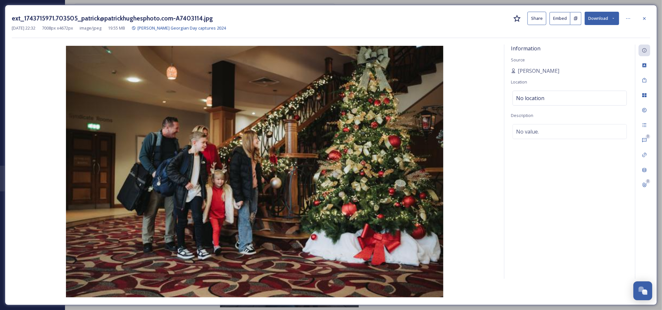
click at [534, 18] on button "Share" at bounding box center [536, 18] width 19 height 13
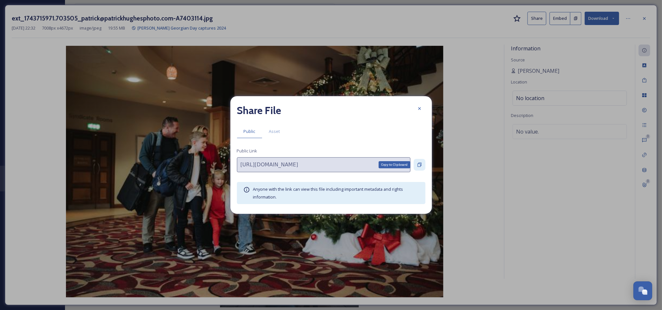
click at [417, 163] on icon at bounding box center [419, 164] width 5 height 5
click at [417, 104] on div at bounding box center [420, 109] width 12 height 12
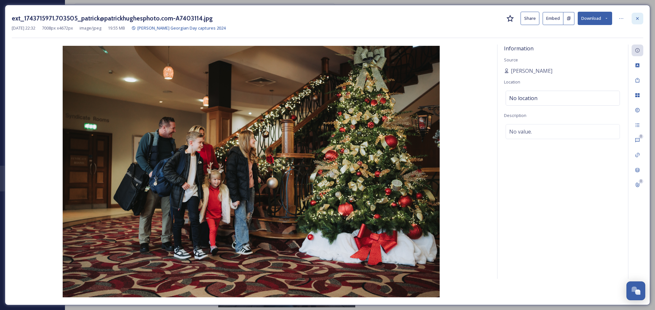
click at [640, 16] on icon at bounding box center [637, 18] width 5 height 5
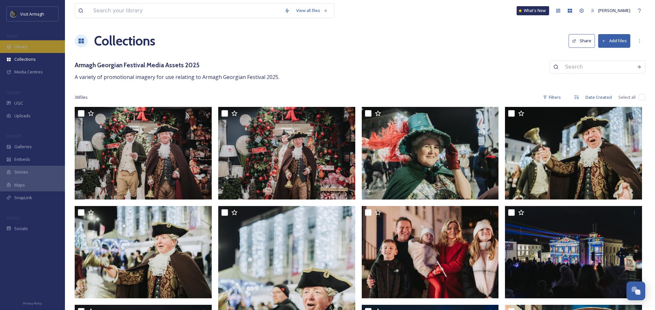
click at [22, 46] on span "Library" at bounding box center [20, 47] width 13 height 6
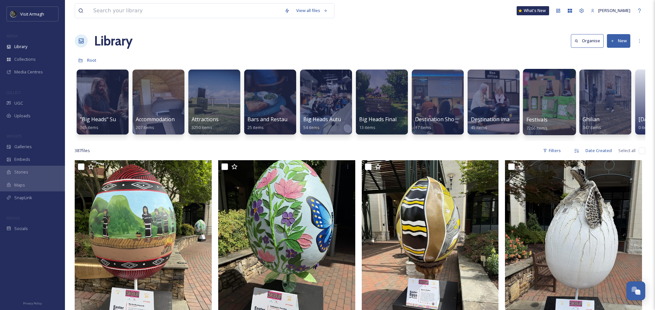
click at [541, 102] on div at bounding box center [549, 102] width 53 height 66
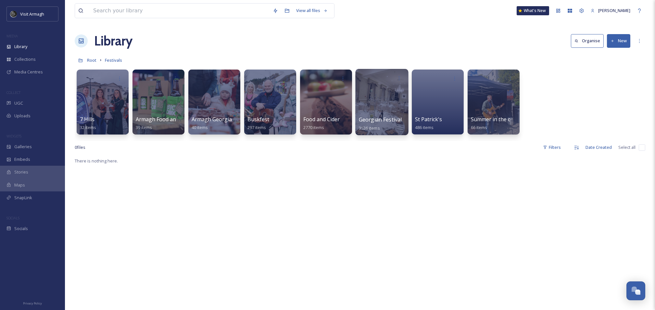
click at [383, 101] on div at bounding box center [381, 102] width 53 height 66
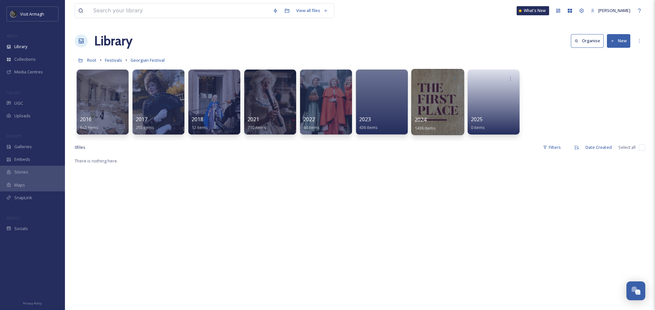
click at [448, 103] on div at bounding box center [437, 102] width 53 height 66
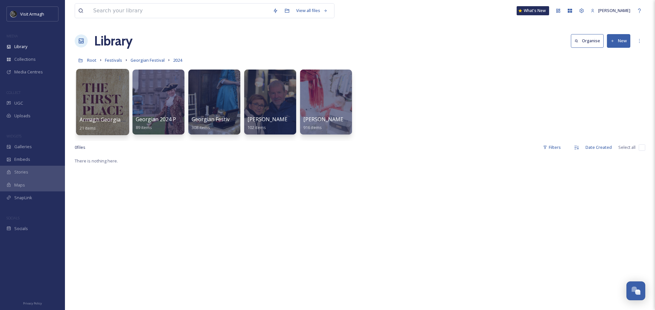
click at [97, 119] on span "Armagh Georgian Collateral for Armagh Businesses 2024" at bounding box center [151, 119] width 143 height 7
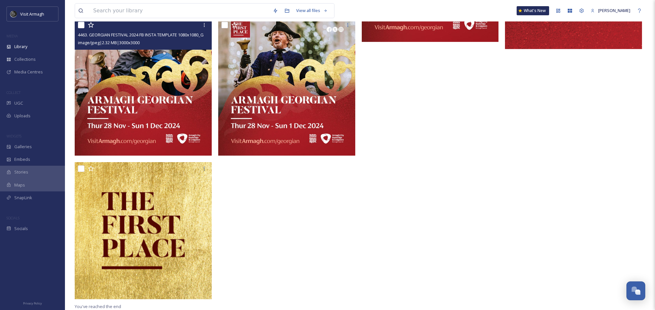
scroll to position [705, 0]
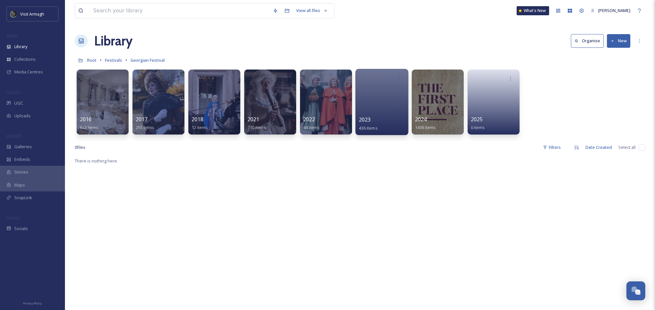
click at [369, 109] on div at bounding box center [381, 102] width 53 height 66
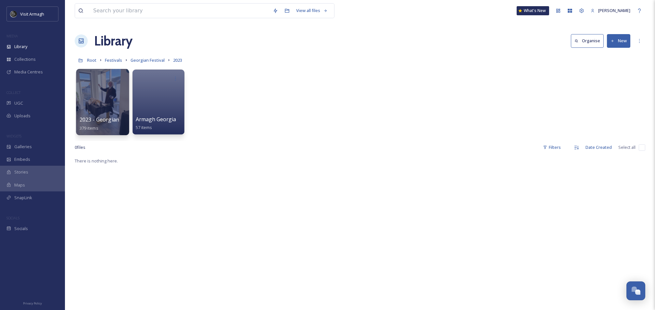
click at [106, 108] on div at bounding box center [102, 102] width 53 height 66
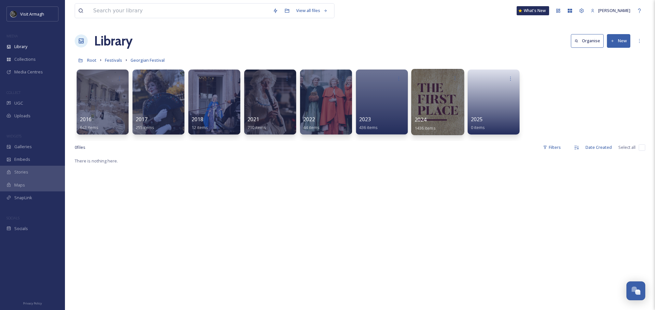
click at [418, 110] on div at bounding box center [437, 102] width 53 height 66
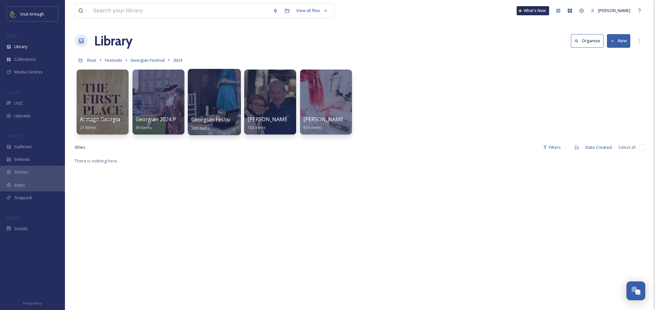
click at [218, 111] on div at bounding box center [214, 102] width 53 height 66
click at [164, 105] on div at bounding box center [158, 102] width 53 height 66
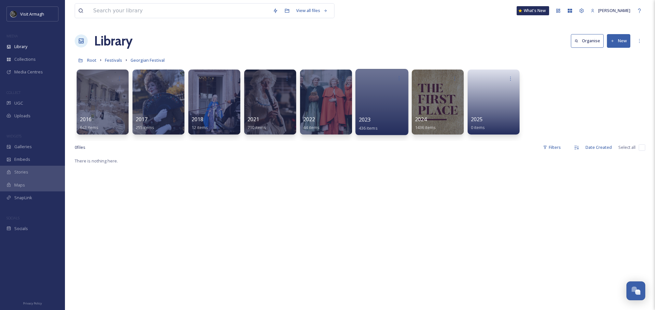
click at [384, 102] on div at bounding box center [381, 102] width 53 height 66
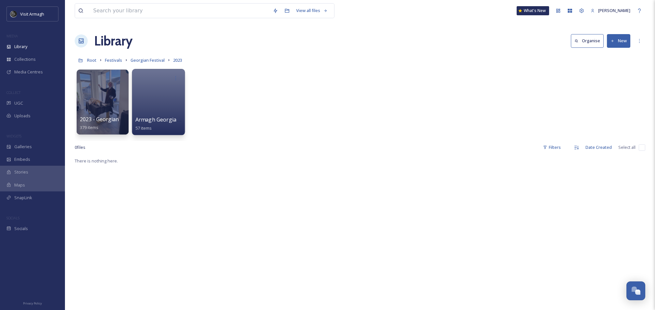
click at [161, 103] on div at bounding box center [158, 102] width 53 height 66
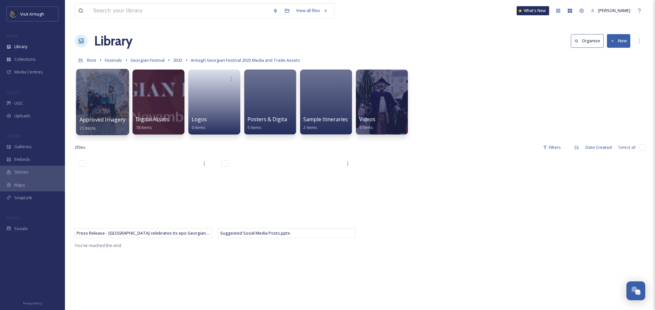
click at [113, 106] on div at bounding box center [102, 102] width 53 height 66
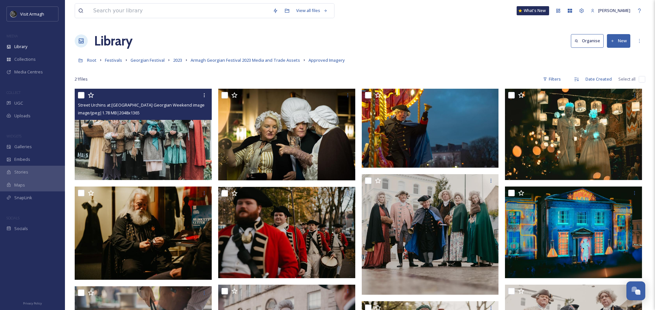
click at [81, 96] on input "checkbox" at bounding box center [81, 95] width 6 height 6
checkbox input "true"
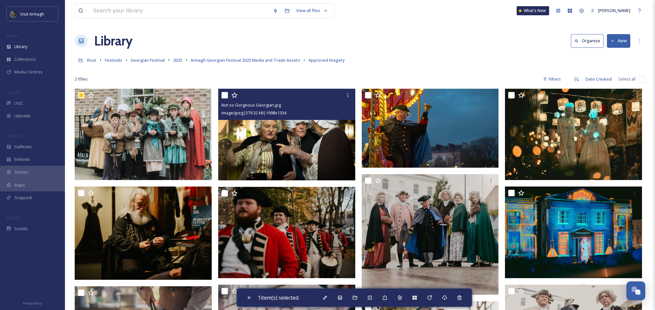
click at [225, 95] on input "checkbox" at bounding box center [225, 95] width 6 height 6
checkbox input "true"
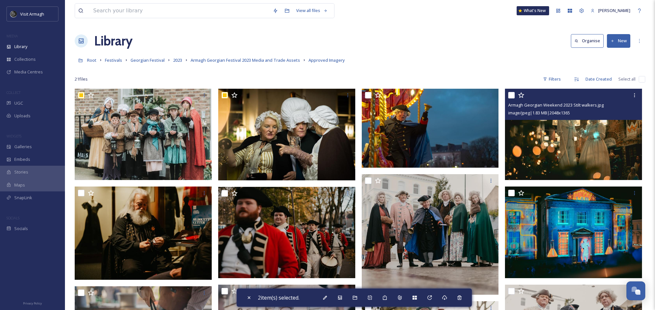
click at [508, 96] on input "checkbox" at bounding box center [511, 95] width 6 height 6
checkbox input "true"
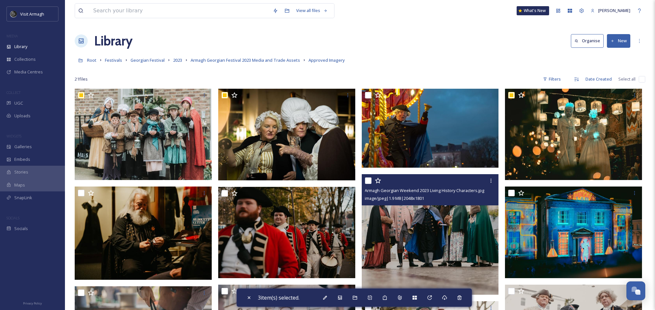
click at [368, 179] on input "checkbox" at bounding box center [368, 180] width 6 height 6
checkbox input "true"
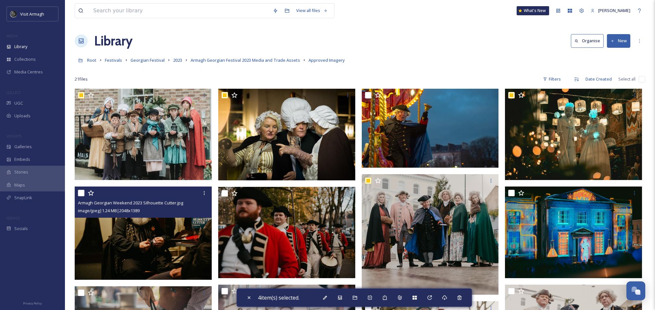
click at [82, 194] on input "checkbox" at bounding box center [81, 193] width 6 height 6
checkbox input "true"
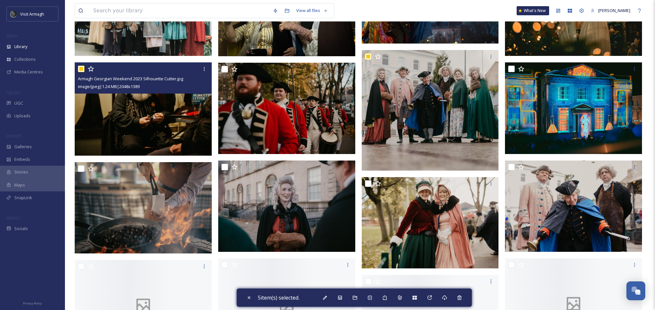
scroll to position [130, 0]
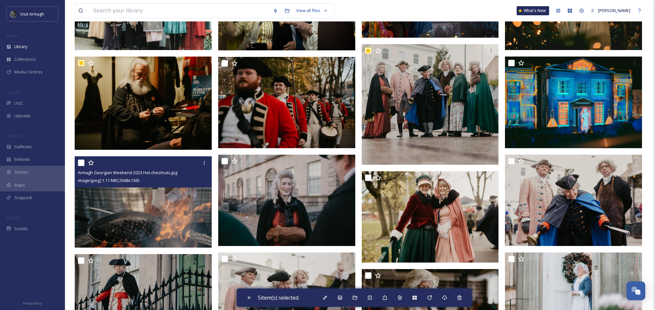
click at [80, 164] on input "checkbox" at bounding box center [81, 163] width 6 height 6
checkbox input "true"
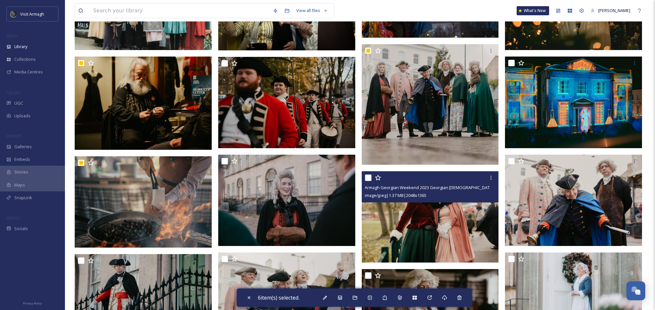
click at [370, 177] on input "checkbox" at bounding box center [368, 177] width 6 height 6
checkbox input "true"
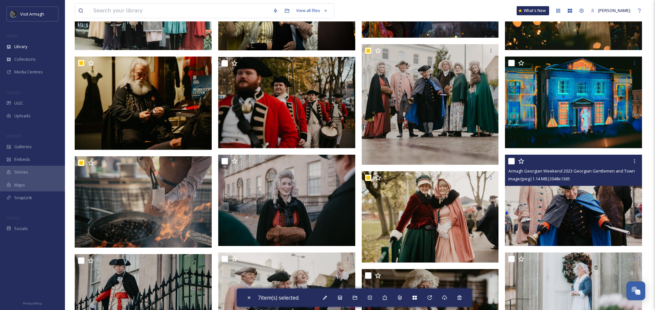
click at [514, 162] on input "checkbox" at bounding box center [511, 161] width 6 height 6
checkbox input "true"
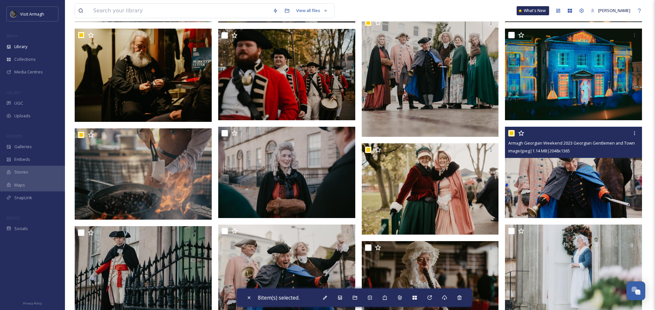
scroll to position [173, 0]
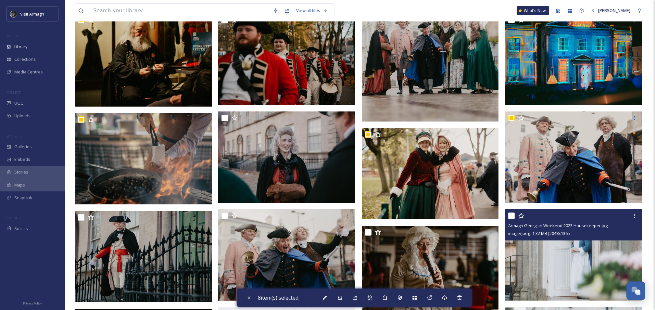
click at [512, 214] on input "checkbox" at bounding box center [511, 215] width 6 height 6
checkbox input "true"
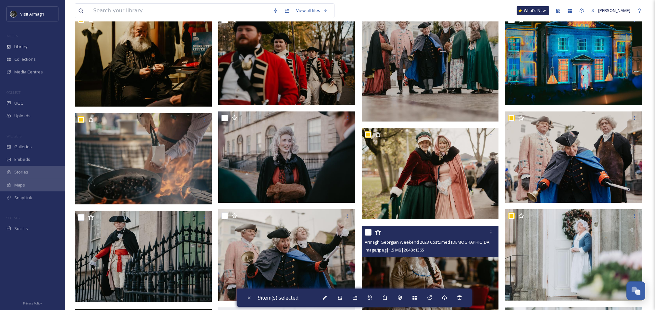
click at [365, 234] on input "checkbox" at bounding box center [368, 232] width 6 height 6
checkbox input "true"
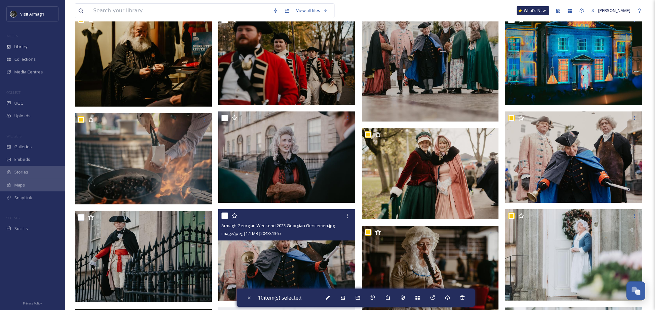
click at [222, 215] on input "checkbox" at bounding box center [225, 215] width 6 height 6
checkbox input "true"
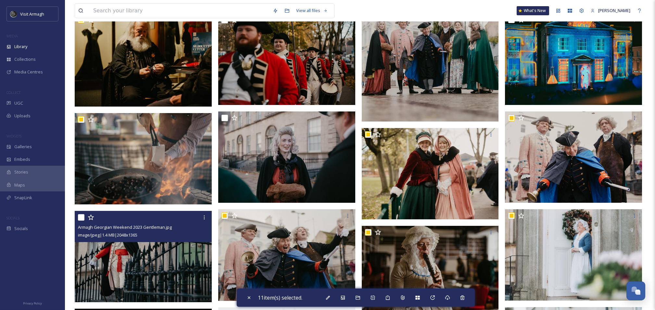
click at [83, 219] on input "checkbox" at bounding box center [81, 217] width 6 height 6
checkbox input "true"
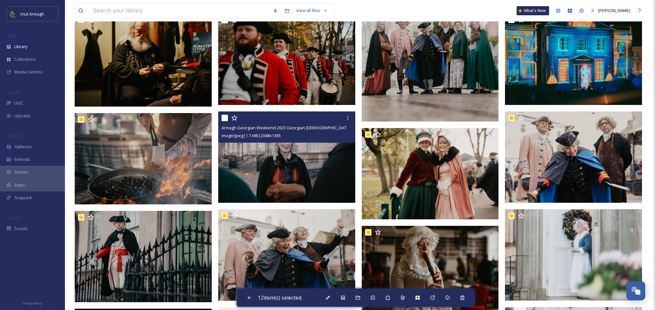
click at [227, 117] on input "checkbox" at bounding box center [225, 118] width 6 height 6
checkbox input "true"
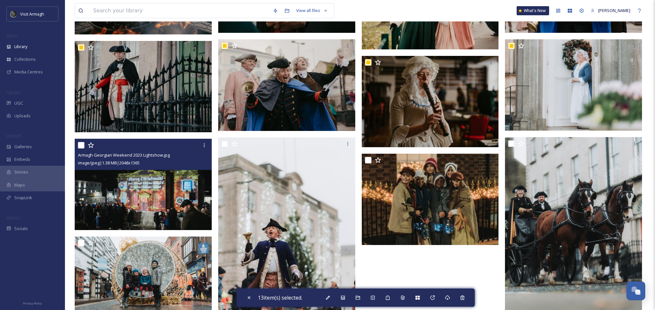
scroll to position [346, 0]
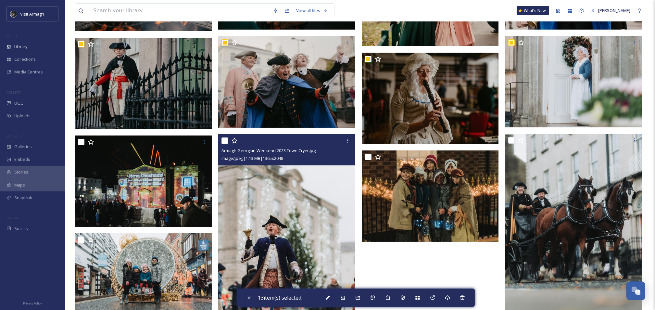
click at [226, 142] on input "checkbox" at bounding box center [225, 140] width 6 height 6
checkbox input "true"
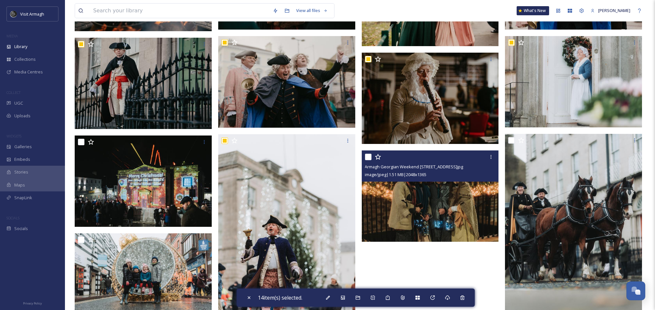
click at [367, 154] on input "checkbox" at bounding box center [368, 157] width 6 height 6
checkbox input "true"
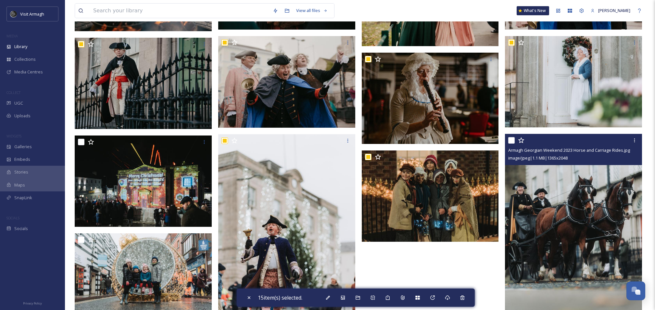
click at [513, 141] on input "checkbox" at bounding box center [511, 140] width 6 height 6
checkbox input "true"
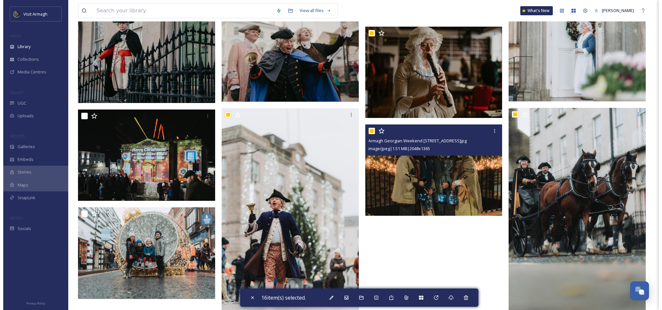
scroll to position [387, 0]
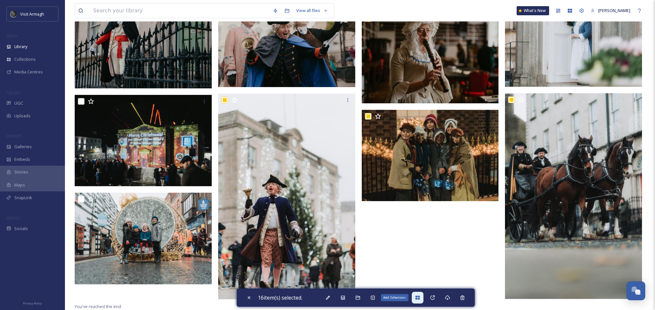
click at [420, 299] on icon at bounding box center [418, 298] width 4 height 4
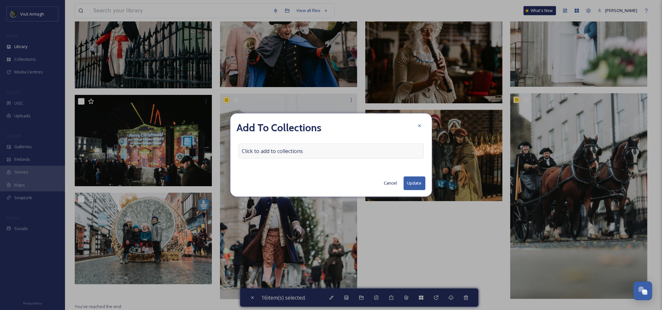
click at [324, 154] on div "Click to add to collections" at bounding box center [330, 151] width 185 height 15
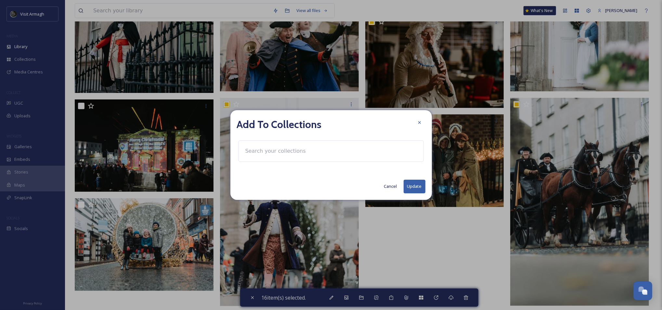
click at [297, 156] on input at bounding box center [277, 151] width 71 height 14
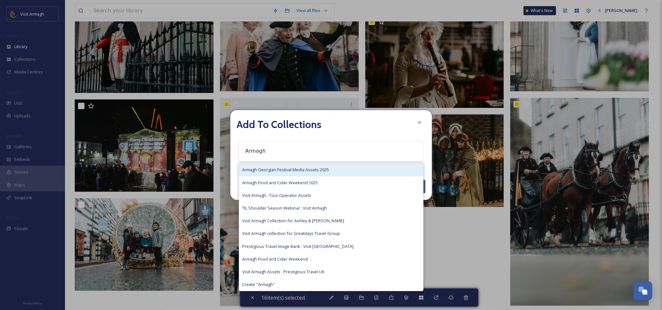
type input "Armagh"
click at [302, 174] on div "Armagh Georgian Festival Media Assets 2025" at bounding box center [331, 169] width 184 height 13
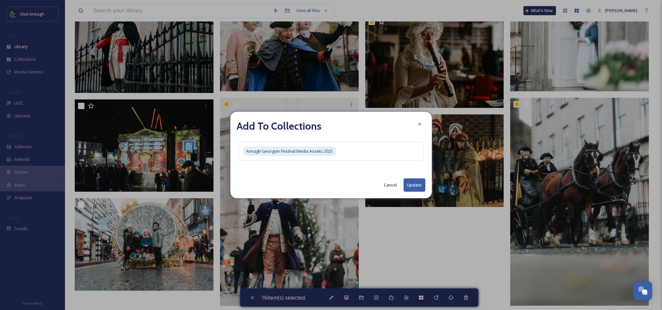
click at [411, 184] on button "Update" at bounding box center [415, 184] width 22 height 13
checkbox input "false"
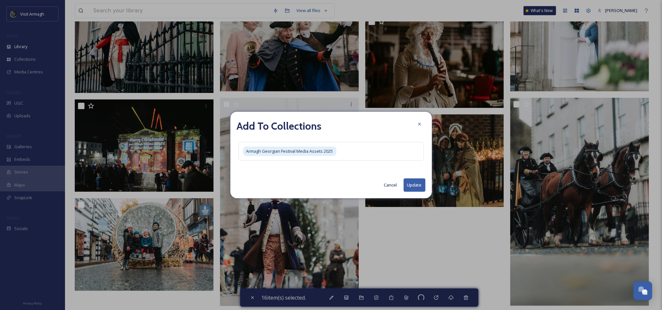
checkbox input "false"
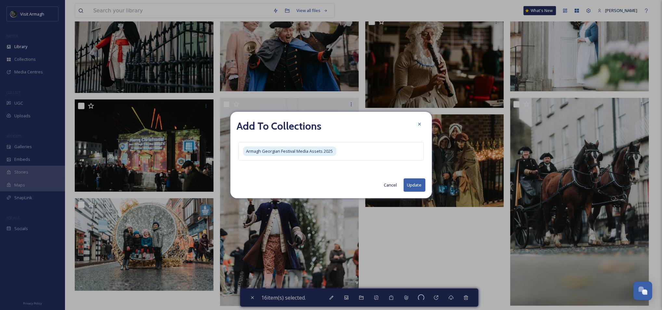
checkbox input "false"
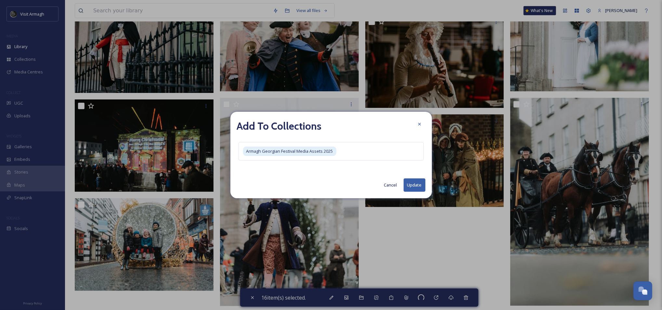
checkbox input "false"
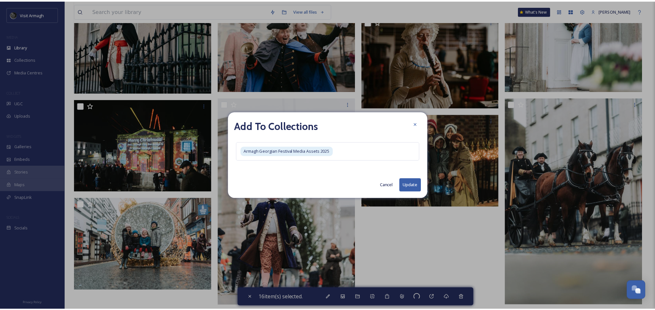
scroll to position [383, 0]
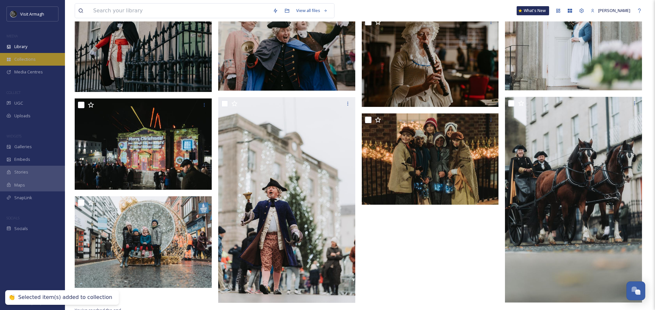
click at [25, 61] on span "Collections" at bounding box center [24, 59] width 21 height 6
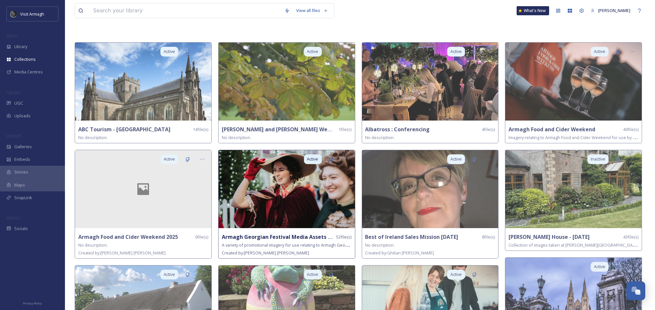
scroll to position [43, 0]
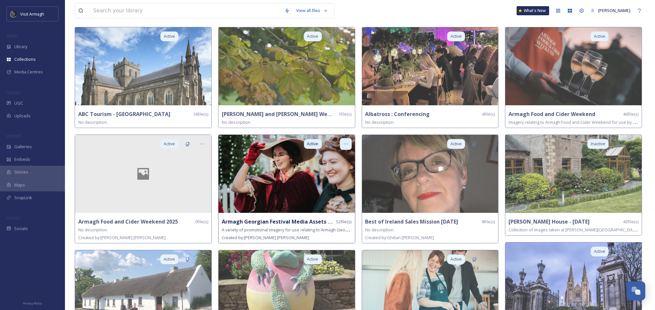
click at [345, 142] on icon at bounding box center [345, 143] width 5 height 5
click at [341, 157] on span "Edit Collection" at bounding box center [334, 158] width 27 height 6
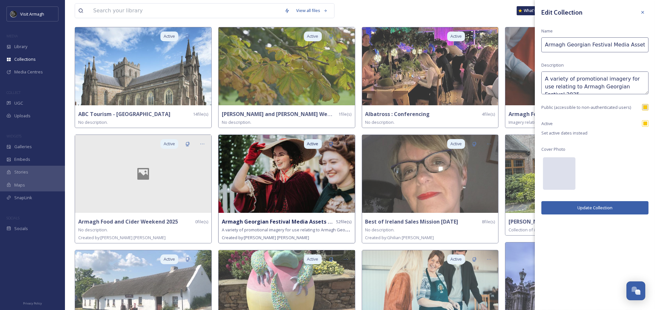
click at [563, 177] on div at bounding box center [559, 173] width 32 height 32
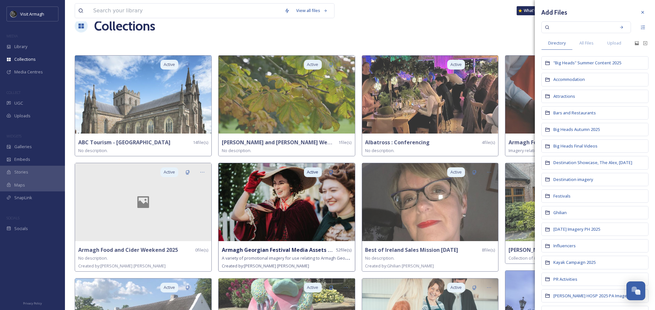
scroll to position [0, 0]
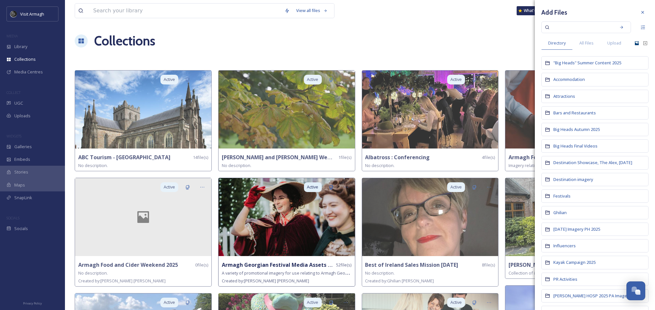
click at [635, 45] on icon at bounding box center [637, 43] width 4 height 4
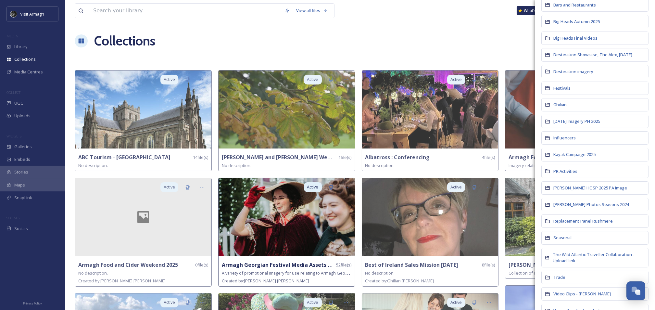
scroll to position [130, 0]
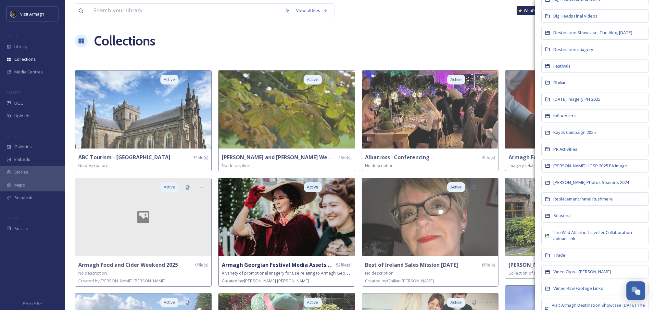
click at [564, 69] on span "Festivals" at bounding box center [562, 66] width 17 height 6
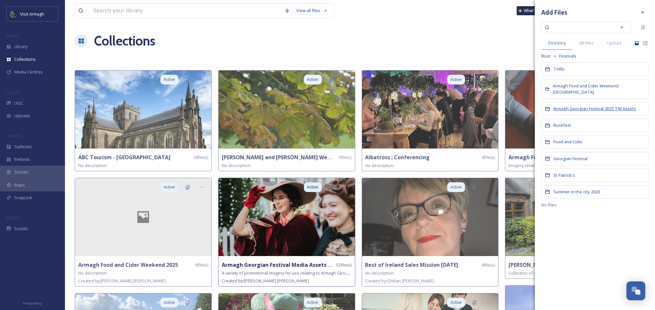
click at [570, 107] on span "Armagh Georgian Festival 2025 TNI Assets" at bounding box center [595, 109] width 83 height 6
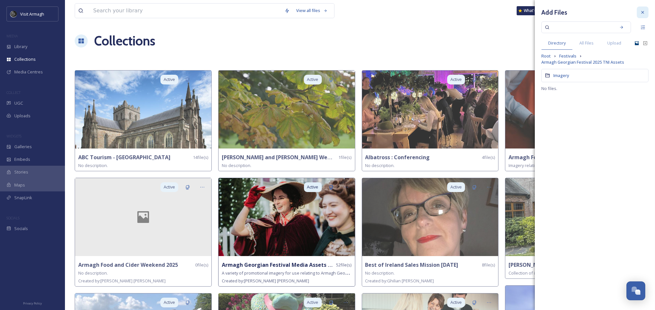
click at [646, 13] on div at bounding box center [643, 12] width 12 height 12
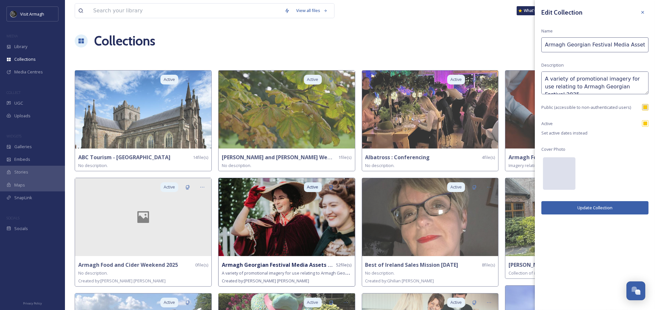
click at [559, 172] on div at bounding box center [559, 173] width 32 height 32
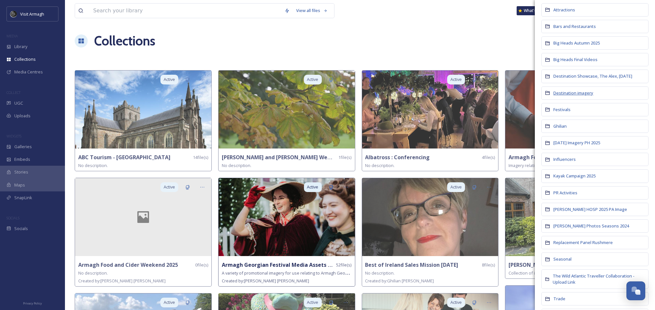
scroll to position [43, 0]
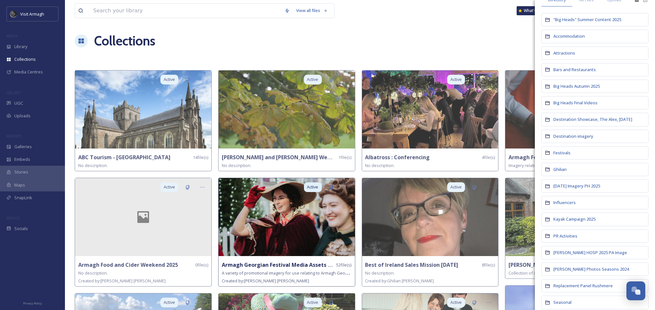
drag, startPoint x: 563, startPoint y: 157, endPoint x: 563, endPoint y: 153, distance: 4.2
click at [563, 156] on span "Festivals" at bounding box center [562, 153] width 17 height 6
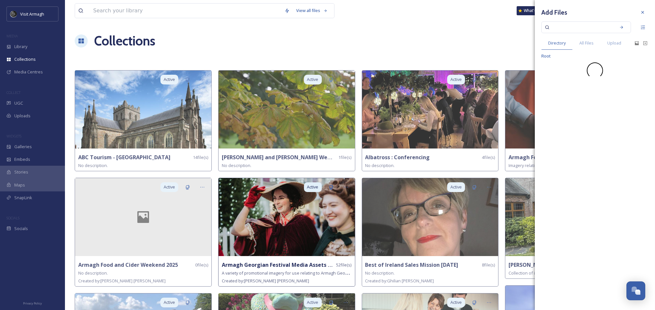
scroll to position [0, 0]
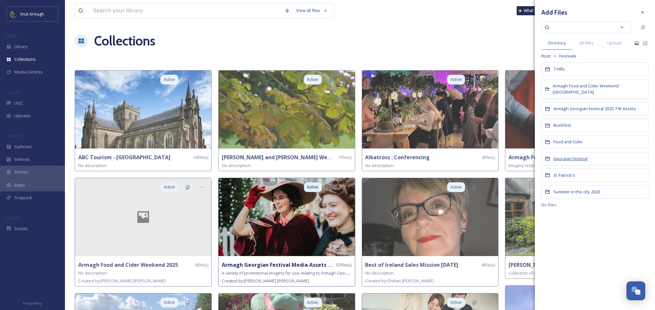
click at [574, 157] on span "Georgian Festival" at bounding box center [571, 159] width 34 height 6
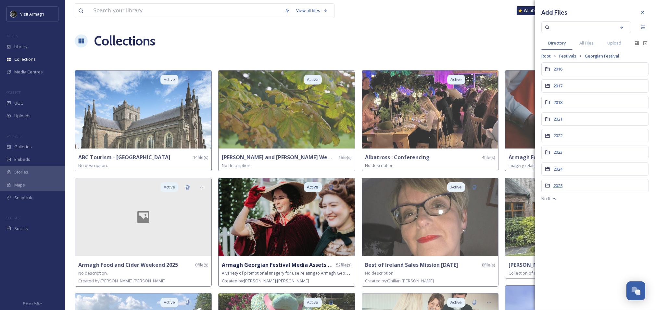
click at [560, 185] on span "2025" at bounding box center [558, 186] width 9 height 6
click at [574, 71] on span "Armagh Georgian Festival Media Assets 2025" at bounding box center [598, 69] width 88 height 6
click at [641, 13] on icon at bounding box center [642, 12] width 5 height 5
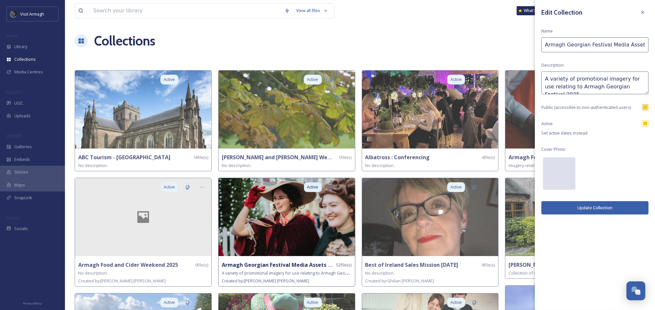
click at [560, 164] on div at bounding box center [559, 173] width 32 height 32
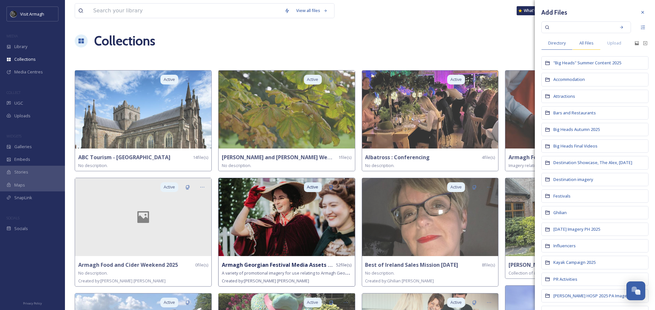
click at [584, 42] on span "All Files" at bounding box center [587, 43] width 14 height 6
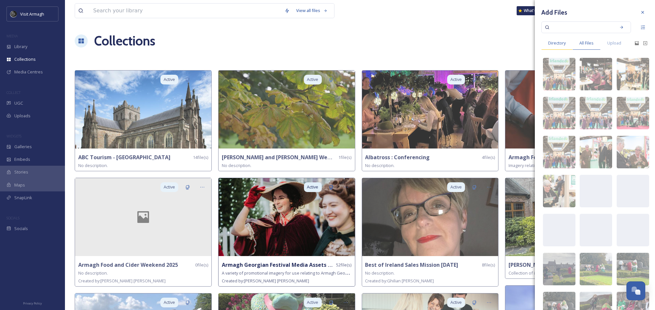
click at [554, 42] on span "Directory" at bounding box center [557, 43] width 18 height 6
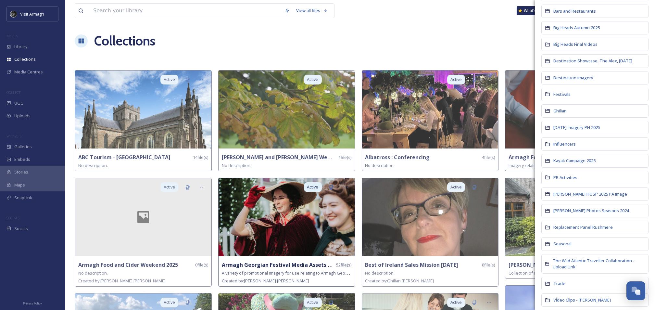
scroll to position [86, 0]
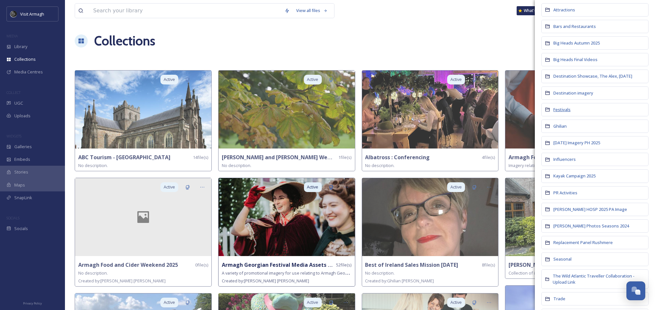
click at [560, 112] on span "Festivals" at bounding box center [562, 110] width 17 height 6
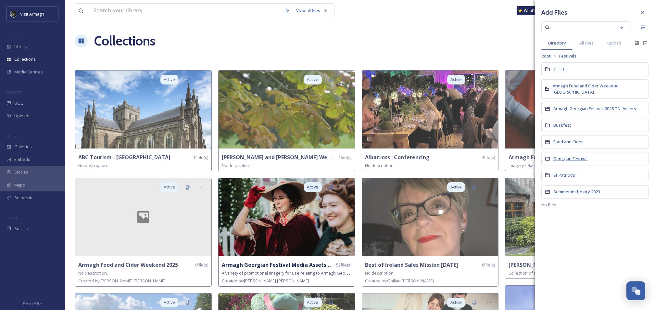
click at [572, 159] on span "Georgian Festival" at bounding box center [571, 159] width 34 height 6
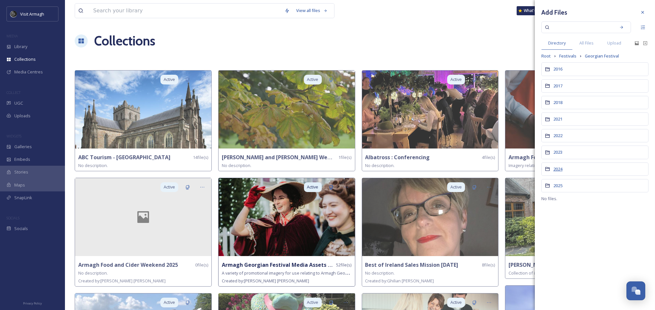
click at [558, 167] on span "2024" at bounding box center [558, 169] width 9 height 6
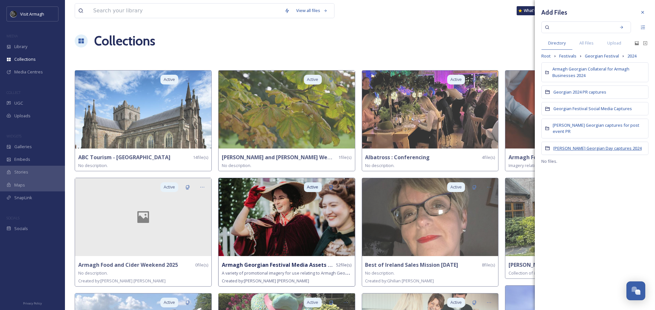
click at [578, 147] on span "[PERSON_NAME] Georgian Day captures 2024" at bounding box center [598, 148] width 88 height 6
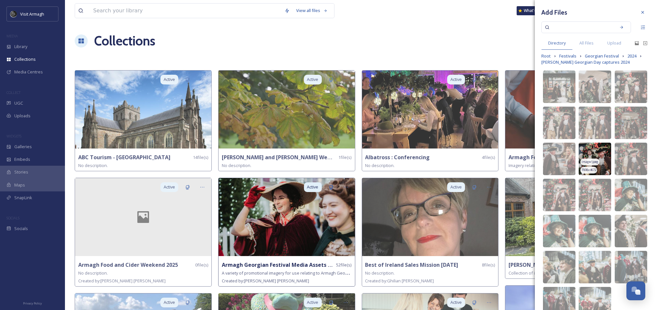
scroll to position [30, 0]
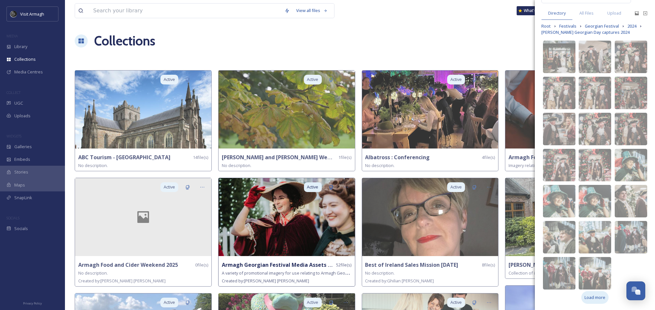
click at [586, 293] on div "Load more" at bounding box center [595, 297] width 27 height 13
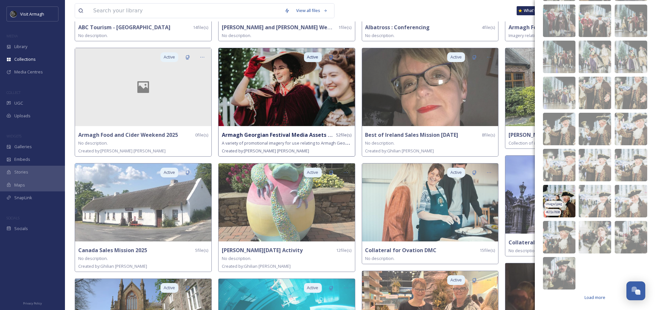
scroll to position [239, 0]
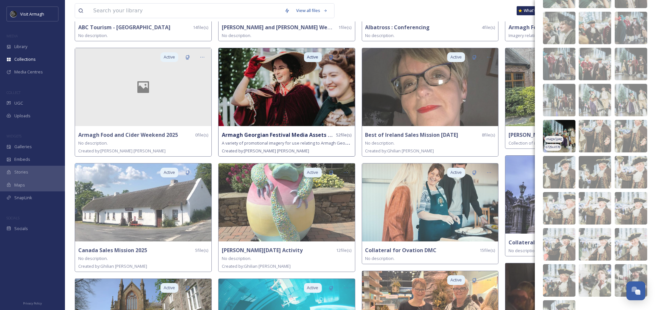
click at [560, 142] on div "image/jpeg" at bounding box center [554, 139] width 19 height 7
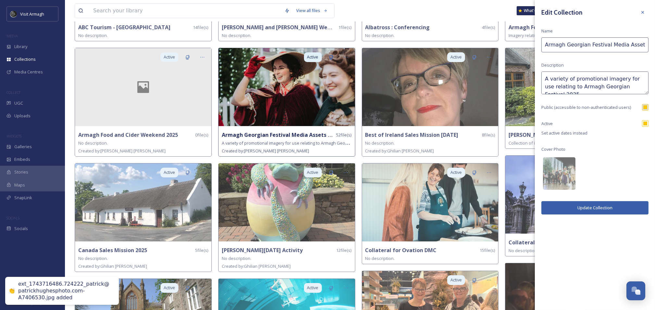
click at [569, 208] on button "Update Collection" at bounding box center [595, 207] width 107 height 13
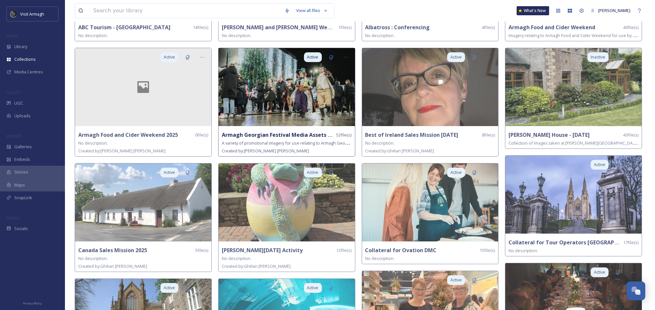
click at [320, 86] on img at bounding box center [287, 87] width 136 height 78
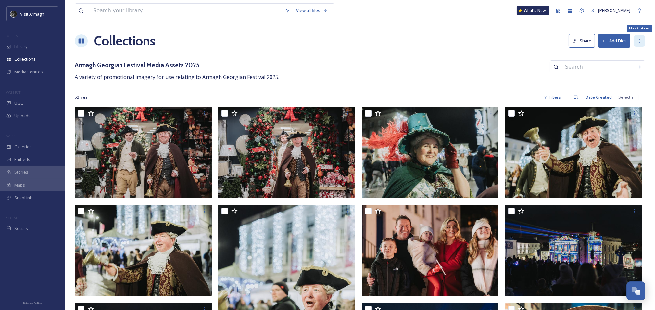
click at [640, 44] on div "More Options" at bounding box center [640, 41] width 12 height 12
click at [83, 42] on icon at bounding box center [82, 41] width 6 height 5
click at [121, 42] on h1 "Collections" at bounding box center [124, 40] width 61 height 19
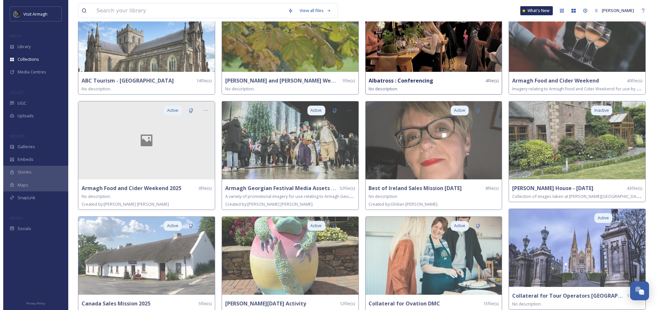
scroll to position [86, 0]
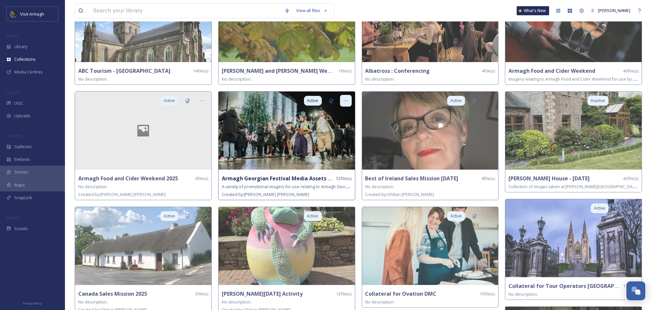
click at [344, 101] on icon at bounding box center [345, 100] width 5 height 5
click at [335, 130] on div "Share" at bounding box center [335, 127] width 34 height 13
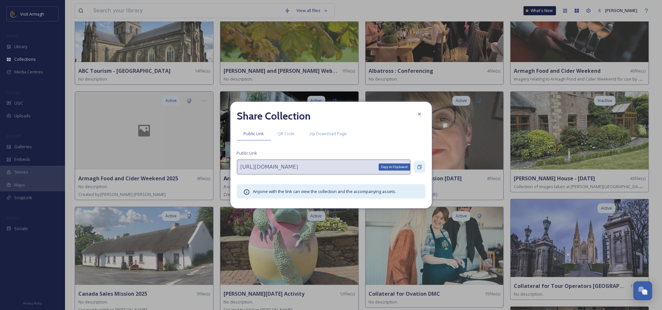
click at [418, 167] on icon at bounding box center [419, 166] width 5 height 5
